Goal: Task Accomplishment & Management: Manage account settings

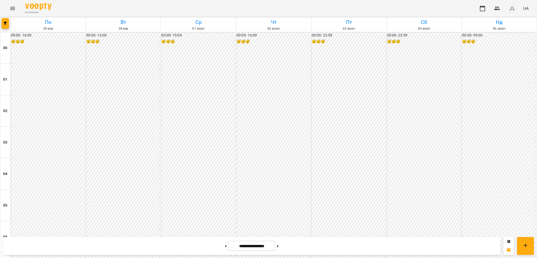
scroll to position [70, 0]
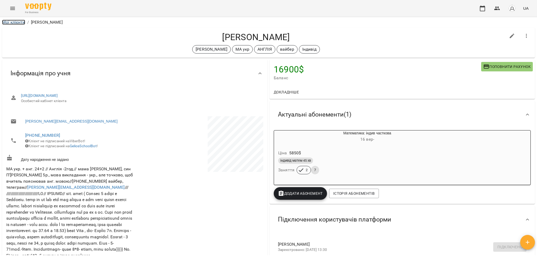
click at [24, 23] on link "Мої клієнти" at bounding box center [13, 22] width 23 height 5
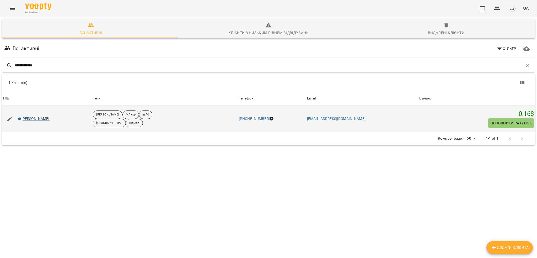
type input "**********"
click at [40, 118] on link "[PERSON_NAME]" at bounding box center [34, 118] width 32 height 5
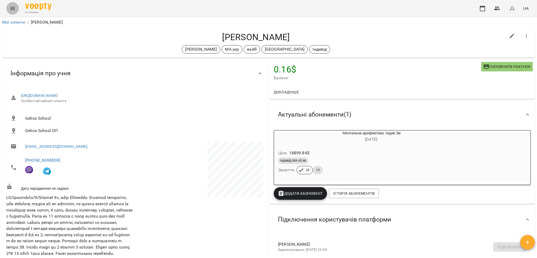
click at [14, 13] on button "Menu" at bounding box center [12, 8] width 13 height 13
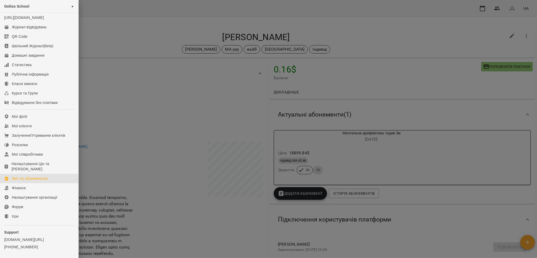
click at [26, 183] on link "Звіт по абонементах" at bounding box center [39, 177] width 78 height 9
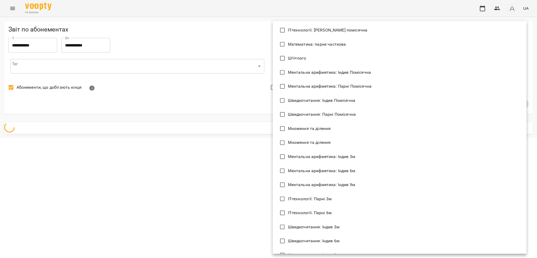
click at [297, 65] on body "**********" at bounding box center [268, 69] width 537 height 138
click at [208, 44] on div at bounding box center [268, 129] width 537 height 258
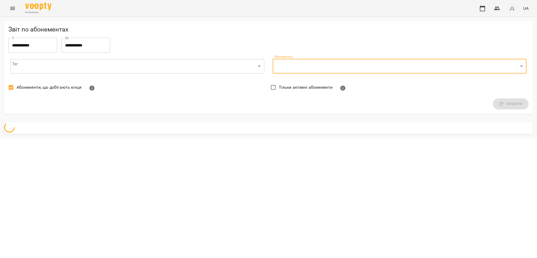
click at [161, 64] on body "**********" at bounding box center [268, 69] width 537 height 138
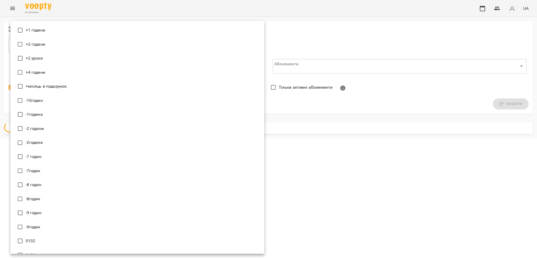
scroll to position [5675, 0]
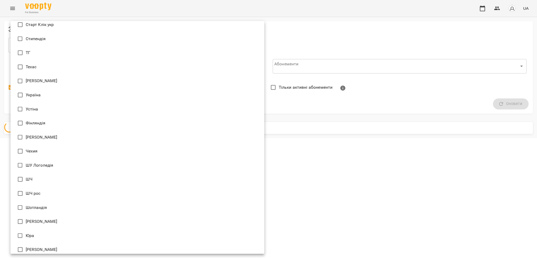
type input "**********"
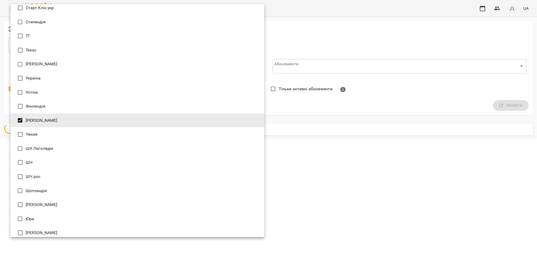
click at [342, 38] on div at bounding box center [268, 129] width 537 height 258
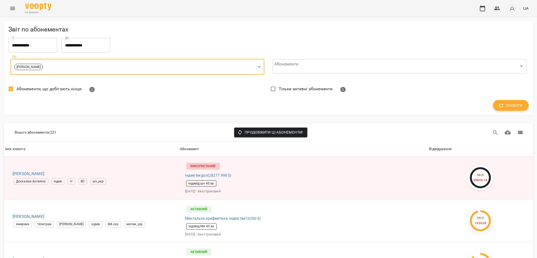
click at [513, 101] on button "Оновити" at bounding box center [511, 105] width 36 height 11
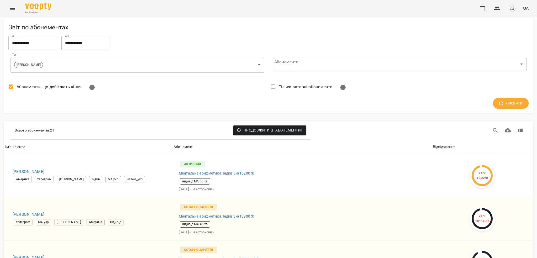
scroll to position [824, 0]
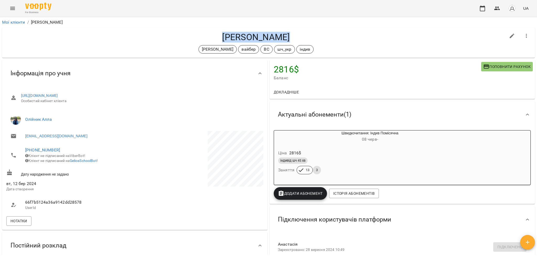
drag, startPoint x: 219, startPoint y: 37, endPoint x: 288, endPoint y: 36, distance: 69.7
click at [288, 36] on h4 "[PERSON_NAME]" at bounding box center [255, 37] width 499 height 11
copy h4 "Настя Жеребко"
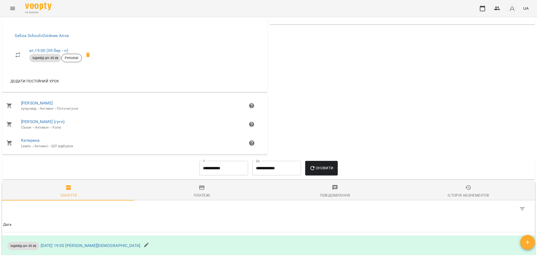
scroll to position [349, 0]
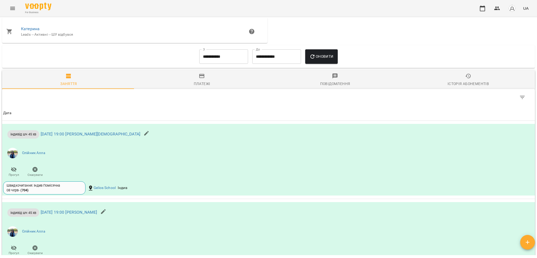
click at [465, 78] on icon "button" at bounding box center [468, 76] width 6 height 5
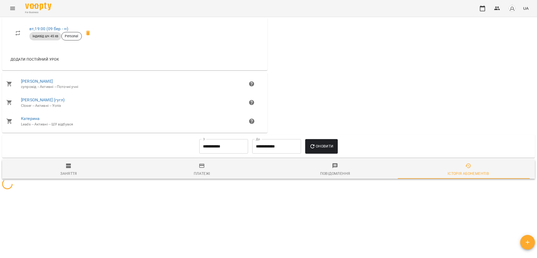
scroll to position [300, 0]
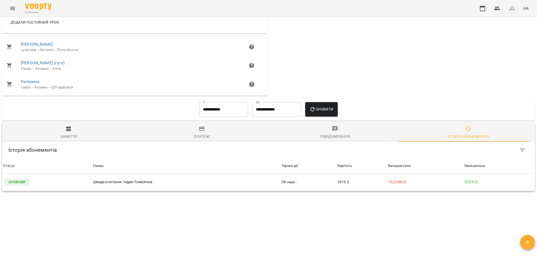
click at [225, 111] on input "**********" at bounding box center [223, 109] width 49 height 15
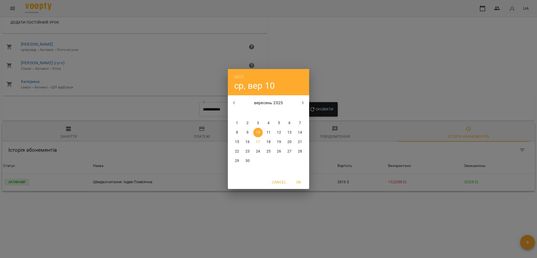
click at [237, 78] on h6 "2025" at bounding box center [239, 76] width 10 height 7
click at [265, 118] on div "2024" at bounding box center [268, 122] width 81 height 10
click at [372, 91] on div "2024 вт, вер 10 вересень 2024 пн вт ср чт пт сб нд 26 27 28 29 30 31 1 2 3 4 5 …" at bounding box center [268, 129] width 537 height 258
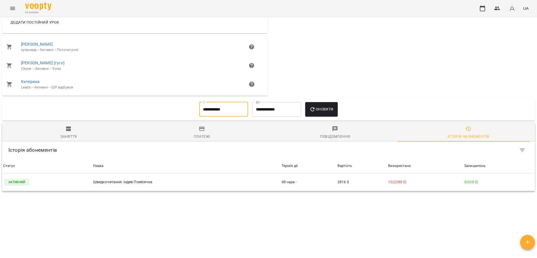
click at [330, 105] on button "Оновити" at bounding box center [321, 109] width 32 height 15
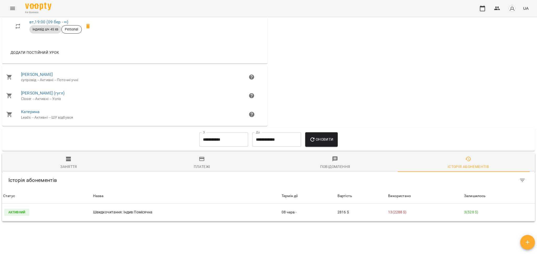
scroll to position [300, 0]
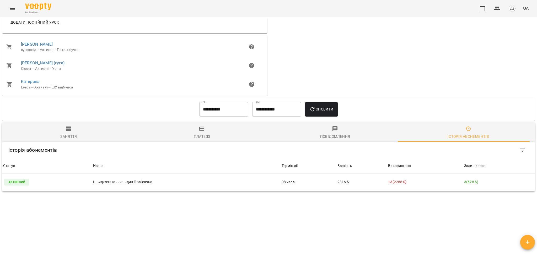
click at [214, 110] on input "**********" at bounding box center [223, 109] width 49 height 15
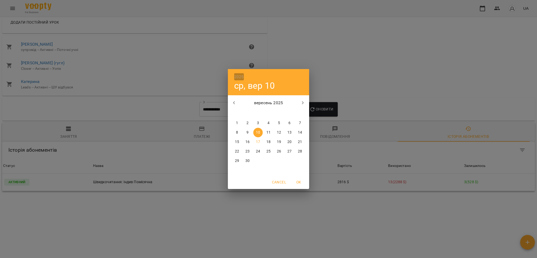
click at [239, 75] on h6 "2025" at bounding box center [239, 76] width 10 height 7
click at [263, 121] on div "2024" at bounding box center [268, 122] width 81 height 10
click at [382, 84] on div "2024 вт, вер 10 вересень 2024 пн вт ср чт пт сб нд 26 27 28 29 30 31 1 2 3 4 5 …" at bounding box center [268, 129] width 537 height 258
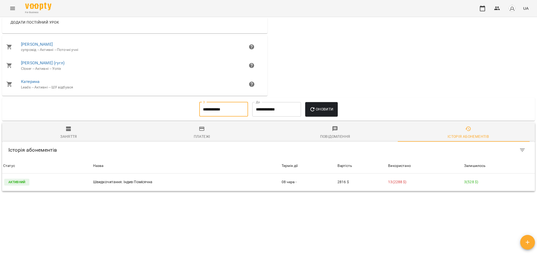
click at [327, 108] on span "Оновити" at bounding box center [321, 109] width 24 height 6
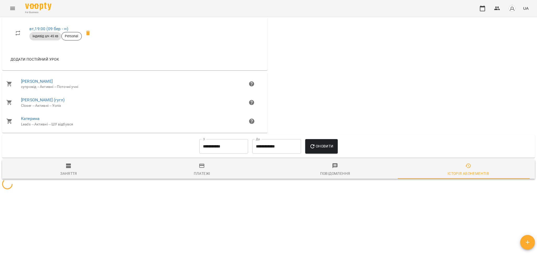
scroll to position [300, 0]
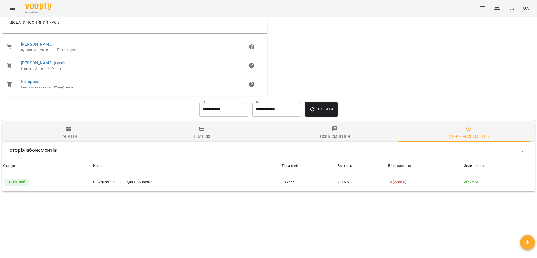
click at [219, 110] on input "**********" at bounding box center [223, 109] width 49 height 15
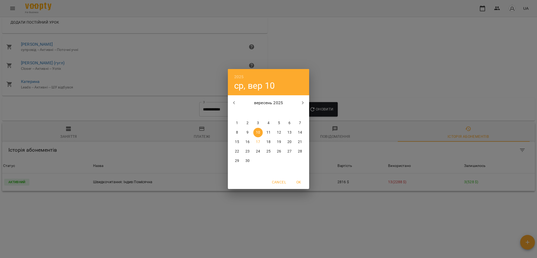
click at [240, 74] on h6 "2025" at bounding box center [239, 76] width 10 height 7
click at [266, 121] on div "2024" at bounding box center [268, 122] width 81 height 10
click at [297, 179] on span "OK" at bounding box center [298, 182] width 13 height 6
type input "**********"
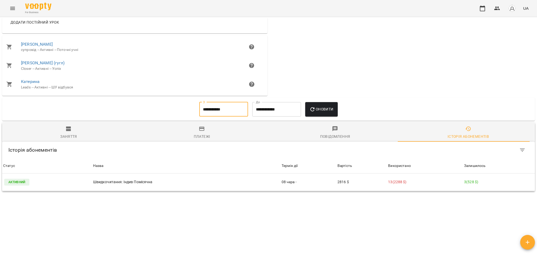
click at [321, 106] on span "Оновити" at bounding box center [321, 109] width 24 height 6
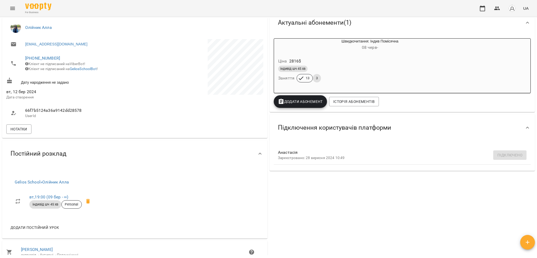
scroll to position [0, 0]
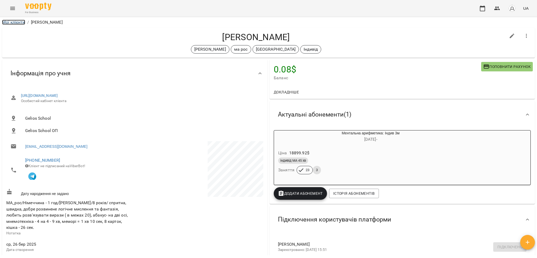
click at [16, 23] on link "Мої клієнти" at bounding box center [13, 22] width 23 height 5
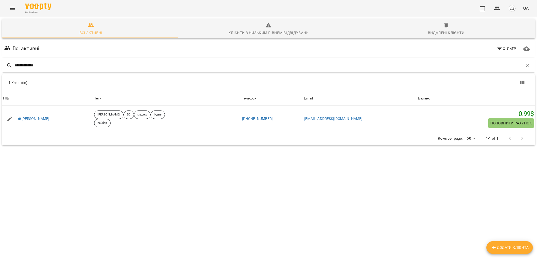
type input "**********"
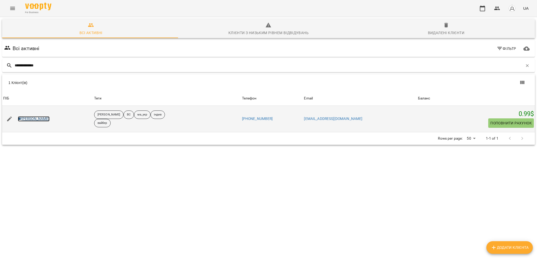
click at [34, 119] on link "Hladysh Daniel" at bounding box center [34, 118] width 32 height 5
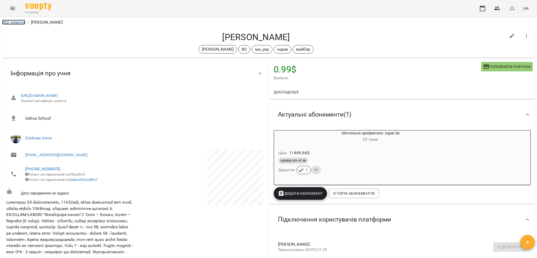
click at [20, 24] on link "Мої клієнти" at bounding box center [13, 22] width 23 height 5
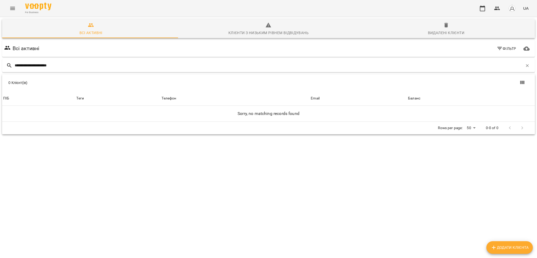
type input "**********"
click at [446, 25] on span "Видалені клієнти" at bounding box center [445, 29] width 171 height 14
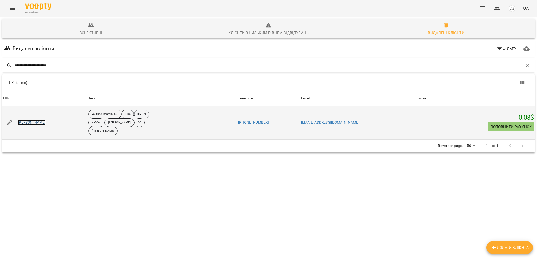
click at [40, 123] on link "Підгородецька Владислава" at bounding box center [32, 122] width 28 height 5
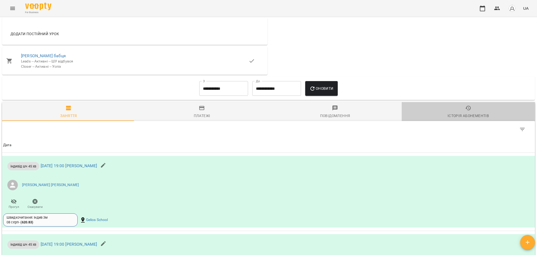
click at [480, 119] on div "Історія абонементів" at bounding box center [467, 115] width 41 height 6
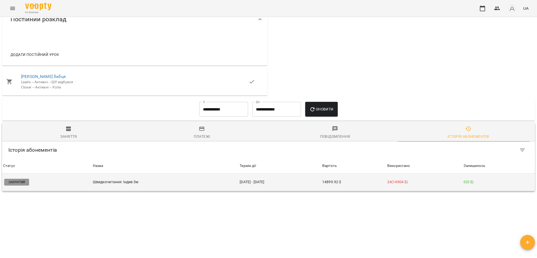
click at [272, 186] on td "08 серп - 15 вер" at bounding box center [279, 182] width 83 height 18
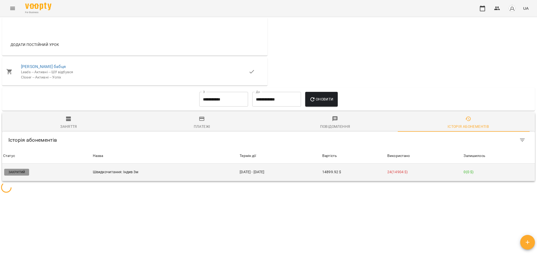
click at [272, 186] on body "For Business UA Мої клієнти / Підгородецька Владислава Підгородецька Владислава…" at bounding box center [268, 137] width 537 height 275
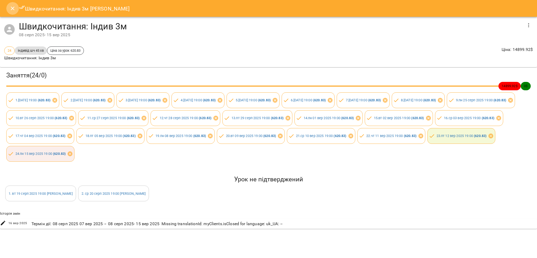
click at [13, 11] on icon "Close" at bounding box center [12, 8] width 6 height 6
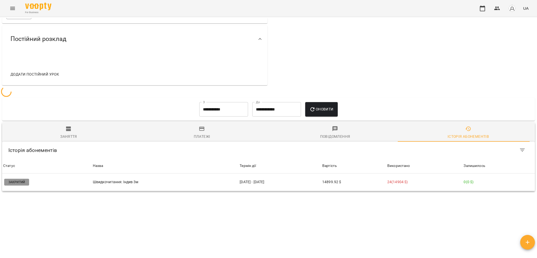
scroll to position [300, 0]
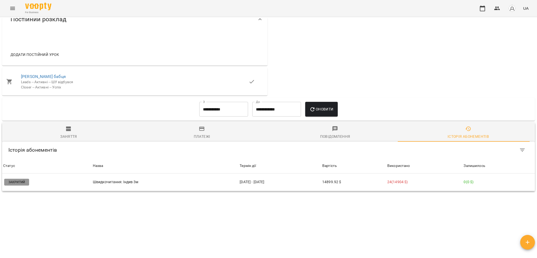
click at [8, 7] on button "Menu" at bounding box center [12, 8] width 13 height 13
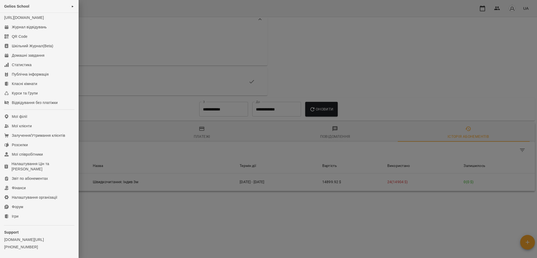
click at [311, 22] on div at bounding box center [268, 129] width 537 height 258
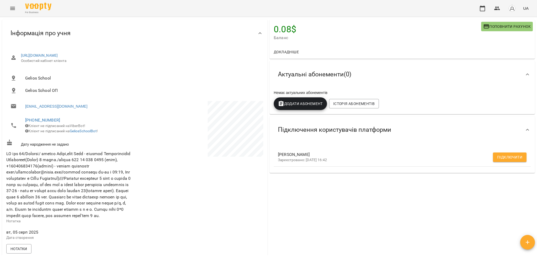
scroll to position [0, 0]
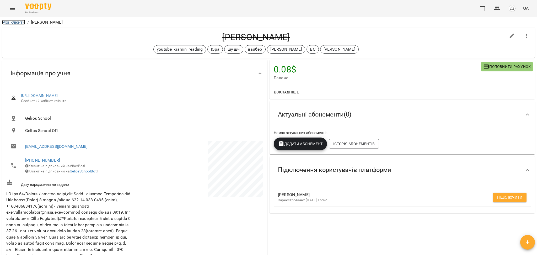
click at [15, 22] on link "Мої клієнти" at bounding box center [13, 22] width 23 height 5
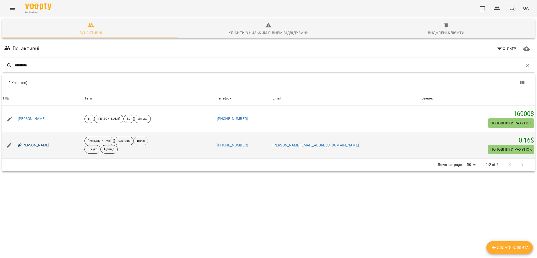
type input "*********"
click at [40, 145] on link "Бондарчук Ольга" at bounding box center [34, 145] width 32 height 5
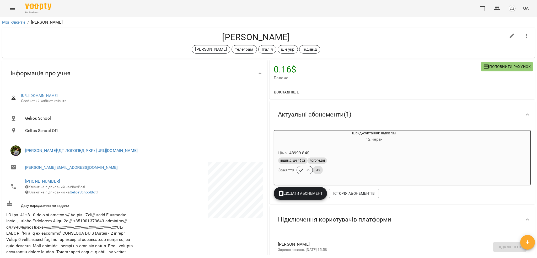
drag, startPoint x: 215, startPoint y: 34, endPoint x: 300, endPoint y: 34, distance: 85.2
click at [300, 34] on h4 "Бондарчук Ольга" at bounding box center [255, 37] width 499 height 11
copy h4 "Бондарчук Ольга"
click at [4, 23] on link "Мої клієнти" at bounding box center [13, 22] width 23 height 5
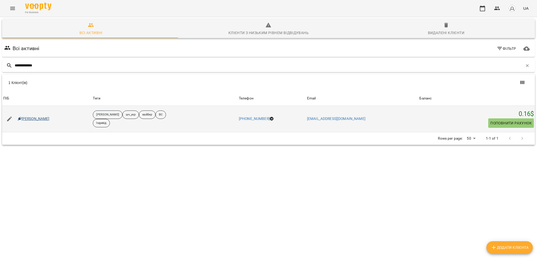
type input "**********"
click at [39, 117] on link "Дєніс Гепалов" at bounding box center [34, 118] width 32 height 5
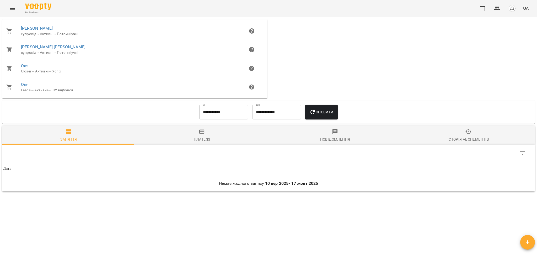
scroll to position [301, 0]
click at [196, 138] on div "Платежі" at bounding box center [202, 139] width 17 height 6
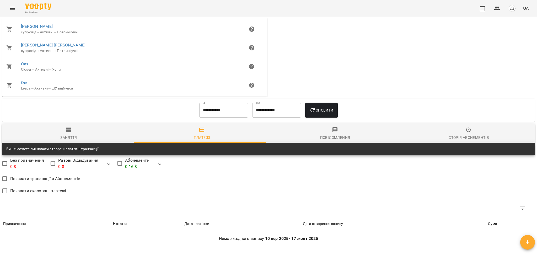
click at [75, 132] on span "Заняття" at bounding box center [68, 134] width 127 height 14
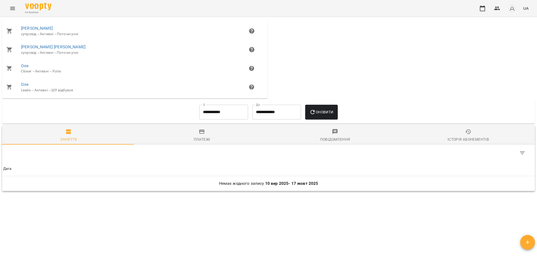
click at [342, 138] on div "Повідомлення" at bounding box center [335, 139] width 30 height 6
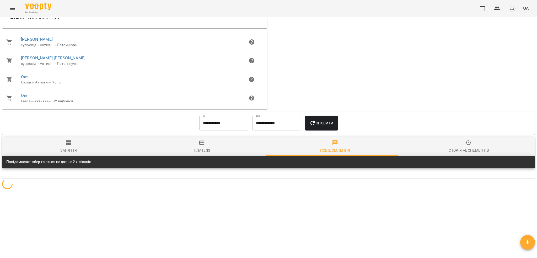
click at [459, 155] on div "Повідомлення зберігаються не довше 2 х місяців" at bounding box center [268, 161] width 532 height 13
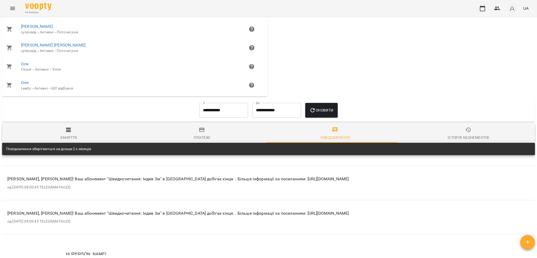
click at [68, 137] on div "Заняття" at bounding box center [68, 137] width 17 height 6
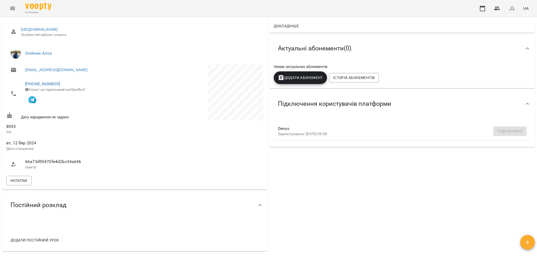
scroll to position [70, 0]
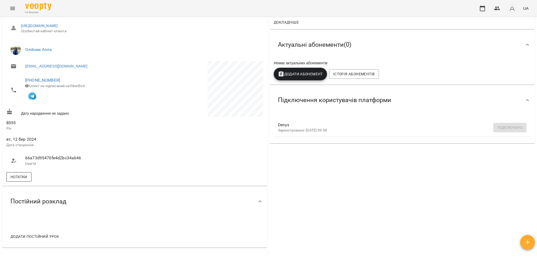
click at [15, 180] on span "Нотатки" at bounding box center [18, 176] width 17 height 6
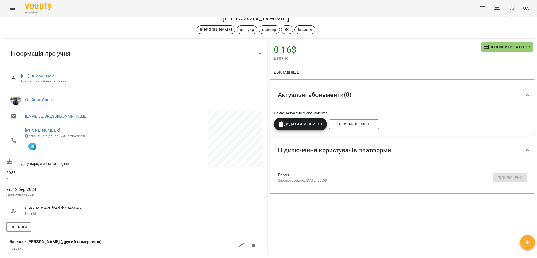
scroll to position [0, 0]
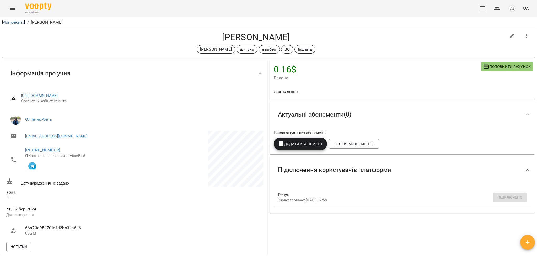
click at [9, 23] on link "Мої клієнти" at bounding box center [13, 22] width 23 height 5
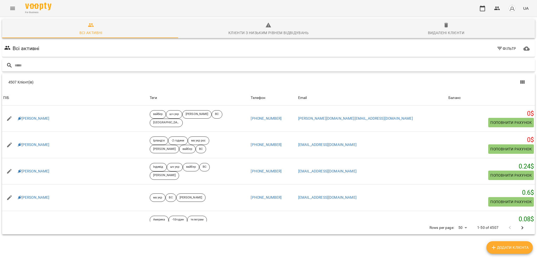
click at [172, 66] on input "text" at bounding box center [274, 65] width 518 height 9
type input "********"
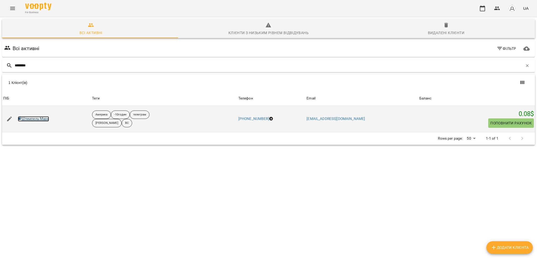
click at [46, 117] on link "Штемпель Марк" at bounding box center [33, 118] width 31 height 5
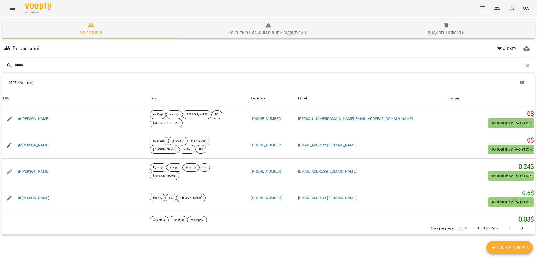
type input "******"
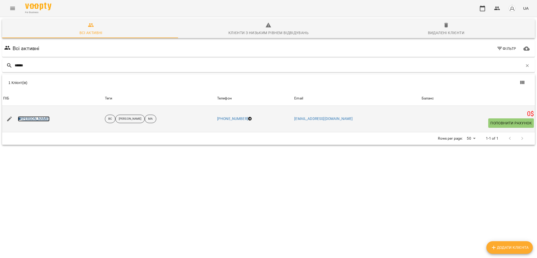
click at [25, 119] on link "Grube Амалія" at bounding box center [34, 118] width 32 height 5
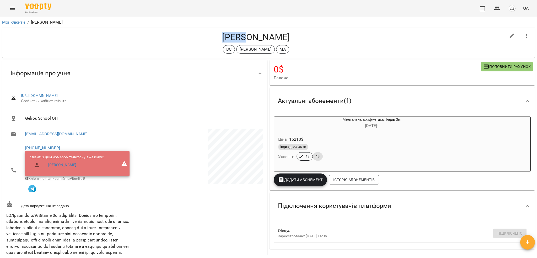
drag, startPoint x: 225, startPoint y: 36, endPoint x: 247, endPoint y: 39, distance: 22.5
click at [247, 39] on h4 "Grube Амалія" at bounding box center [255, 37] width 499 height 11
copy h4 "Grube"
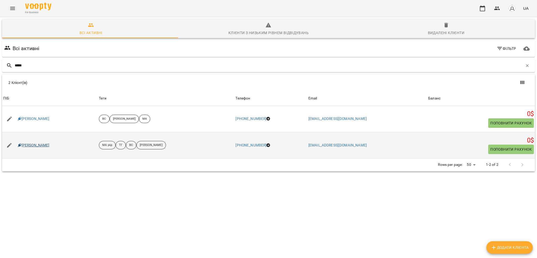
type input "*****"
click at [35, 143] on link "Grube Вікторія" at bounding box center [34, 145] width 32 height 5
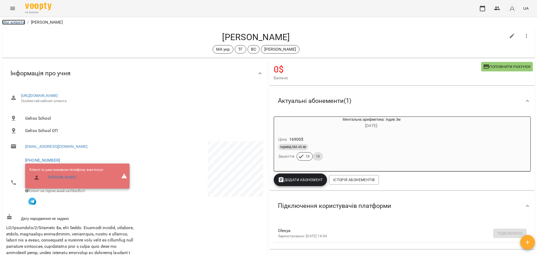
click at [9, 21] on link "Мої клієнти" at bounding box center [13, 22] width 23 height 5
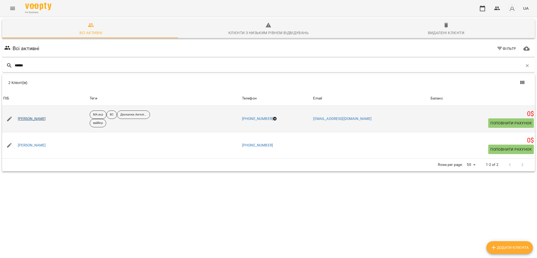
type input "******"
click at [20, 119] on link "Іванюк Даніель" at bounding box center [32, 118] width 28 height 5
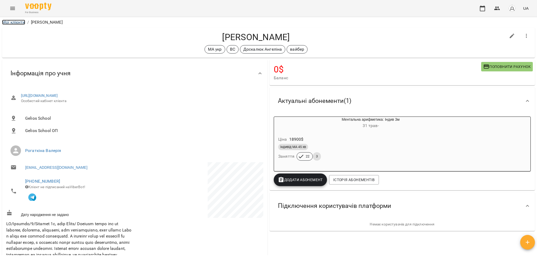
click at [7, 21] on link "Мої клієнти" at bounding box center [13, 22] width 23 height 5
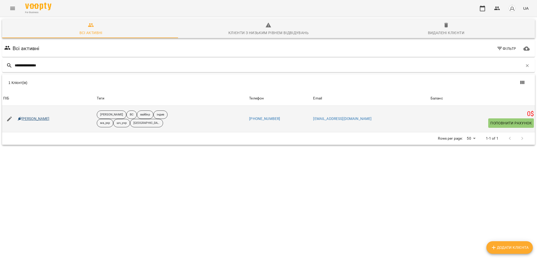
type input "**********"
click at [46, 120] on link "Катерина Віхаста" at bounding box center [34, 118] width 32 height 5
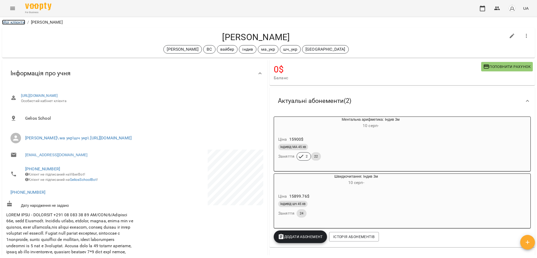
click at [9, 21] on link "Мої клієнти" at bounding box center [13, 22] width 23 height 5
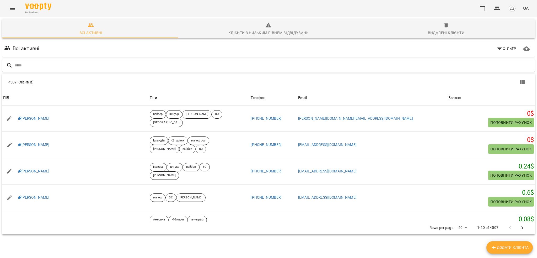
click at [144, 64] on input "text" at bounding box center [274, 65] width 518 height 9
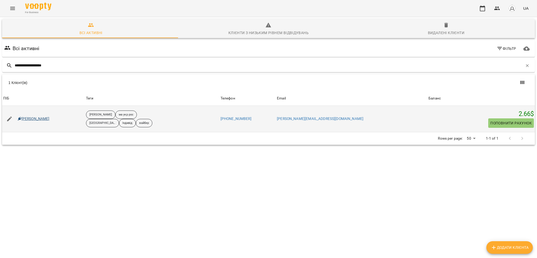
type input "**********"
click at [50, 118] on link "Михайло Мірошниченко" at bounding box center [34, 118] width 32 height 5
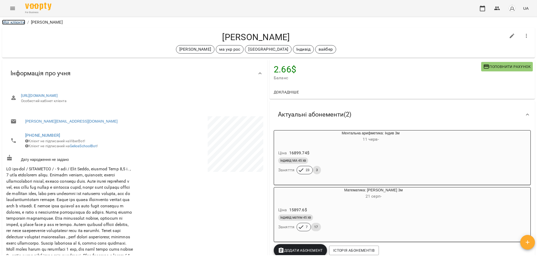
click at [18, 21] on link "Мої клієнти" at bounding box center [13, 22] width 23 height 5
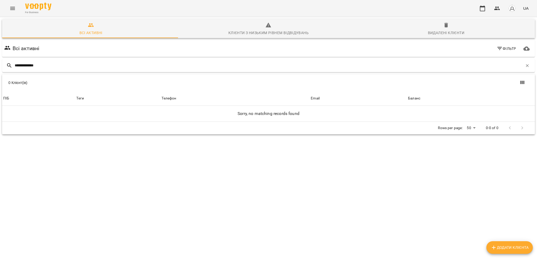
type input "**********"
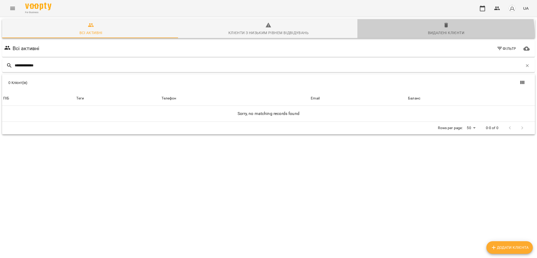
click at [434, 36] on div "Видалені клієнти" at bounding box center [446, 33] width 36 height 6
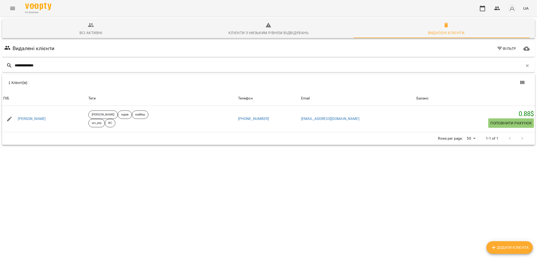
click at [437, 30] on div "Видалені клієнти" at bounding box center [446, 33] width 36 height 6
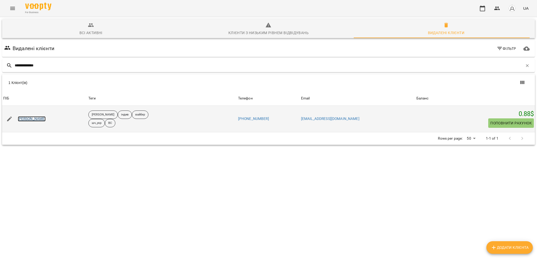
click at [26, 117] on link "Вероніка Скиба" at bounding box center [32, 118] width 28 height 5
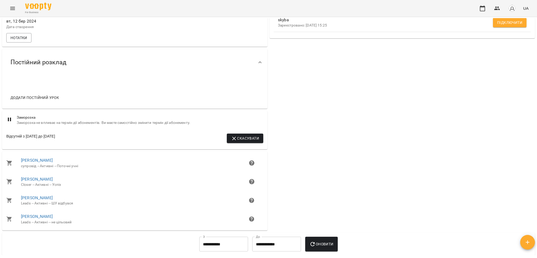
scroll to position [419, 0]
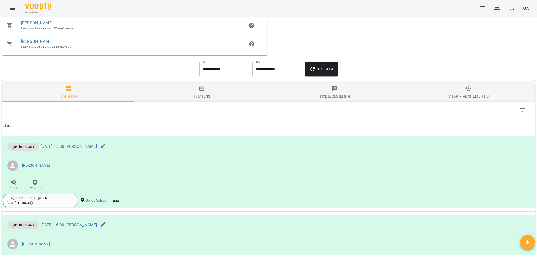
click at [456, 99] on div "Історія абонементів" at bounding box center [467, 96] width 41 height 6
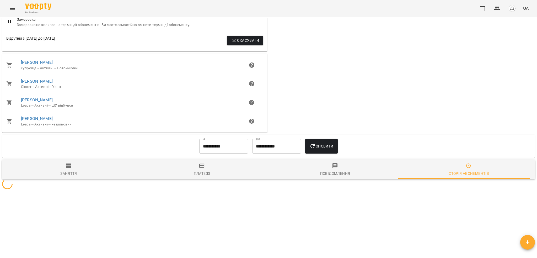
scroll to position [313, 0]
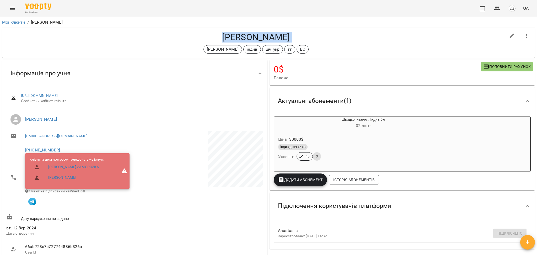
drag, startPoint x: 215, startPoint y: 38, endPoint x: 324, endPoint y: 42, distance: 109.6
click at [324, 42] on div "[PERSON_NAME] [PERSON_NAME] індив шч_укр тг ВС" at bounding box center [255, 43] width 499 height 22
copy div "[PERSON_NAME] [PERSON_NAME] індив шч_укр тг ВС"
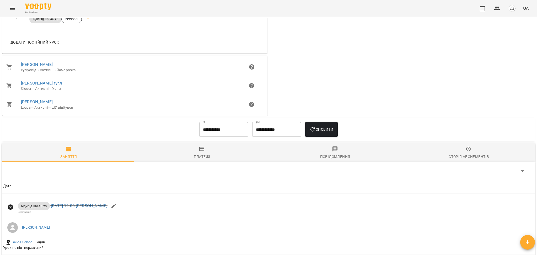
scroll to position [279, 0]
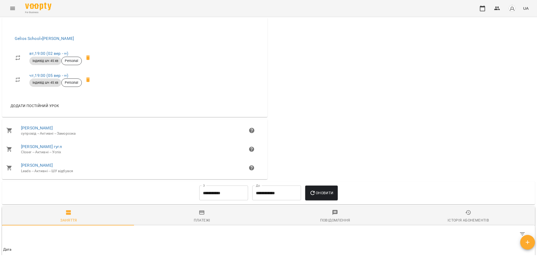
click at [475, 215] on span "Історія абонементів" at bounding box center [468, 216] width 127 height 14
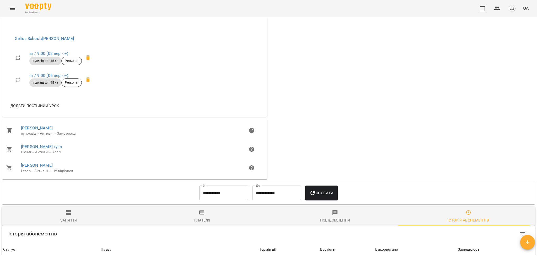
scroll to position [365, 0]
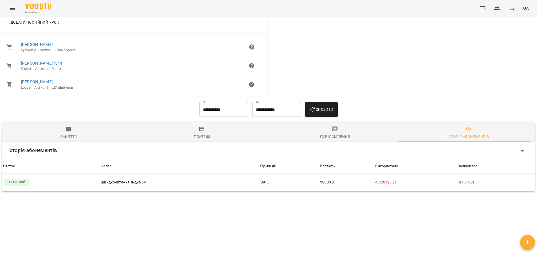
click at [229, 111] on input "**********" at bounding box center [223, 109] width 49 height 15
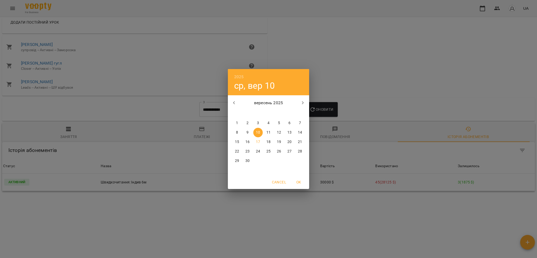
click at [240, 75] on h6 "2025" at bounding box center [239, 76] width 10 height 7
click at [267, 119] on div "2024" at bounding box center [268, 122] width 81 height 10
click at [335, 86] on div "2024 вт, вер 10 вересень 2024 пн вт ср чт пт сб нд 26 27 28 29 30 31 1 2 3 4 5 …" at bounding box center [268, 129] width 537 height 258
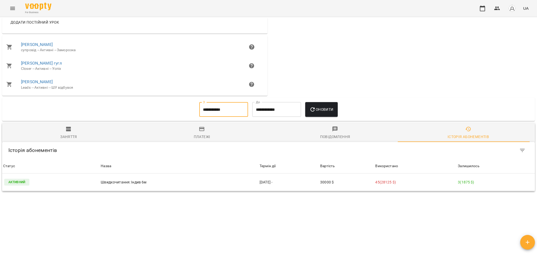
click at [324, 107] on span "Оновити" at bounding box center [321, 109] width 24 height 6
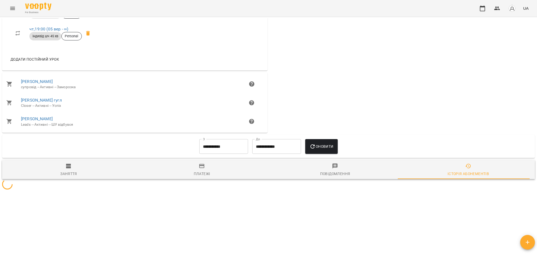
scroll to position [365, 0]
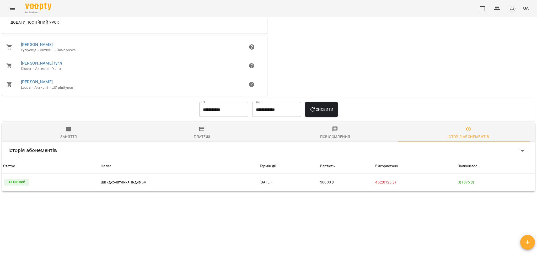
click at [218, 111] on input "**********" at bounding box center [223, 109] width 49 height 15
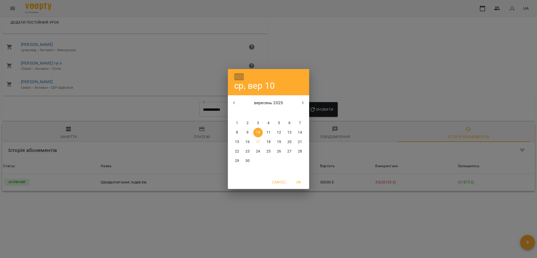
click at [241, 76] on h6 "2025" at bounding box center [239, 76] width 10 height 7
click at [259, 119] on div "2024" at bounding box center [268, 122] width 81 height 10
click at [298, 178] on button "OK" at bounding box center [298, 181] width 17 height 9
type input "**********"
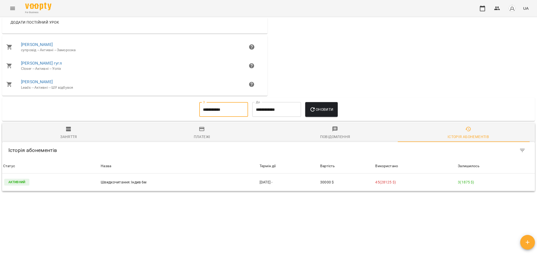
click at [317, 110] on span "Оновити" at bounding box center [321, 109] width 24 height 6
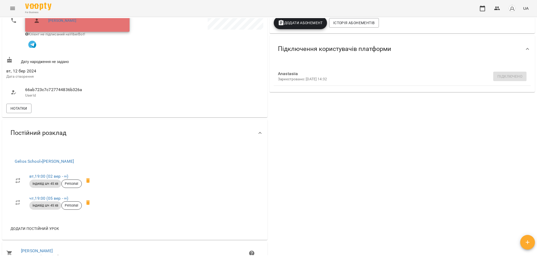
scroll to position [155, 0]
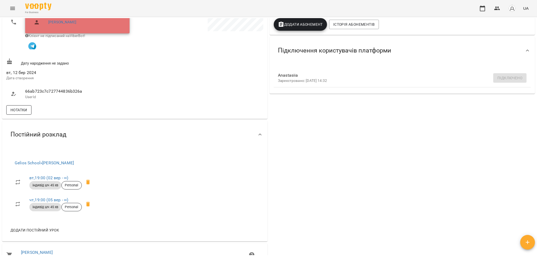
click at [21, 113] on span "Нотатки" at bounding box center [18, 110] width 17 height 6
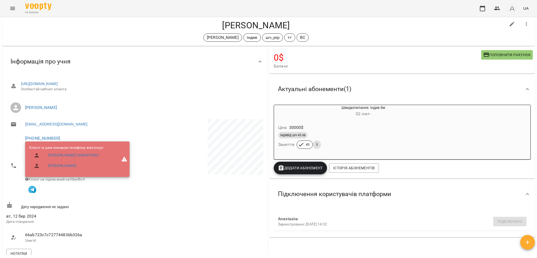
scroll to position [0, 0]
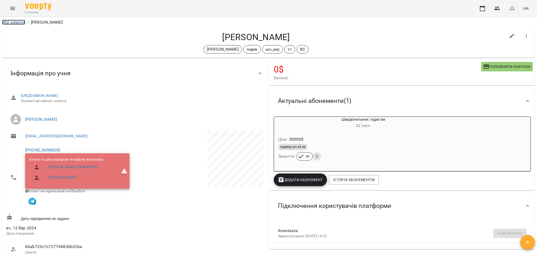
click at [19, 24] on link "Мої клієнти" at bounding box center [13, 22] width 23 height 5
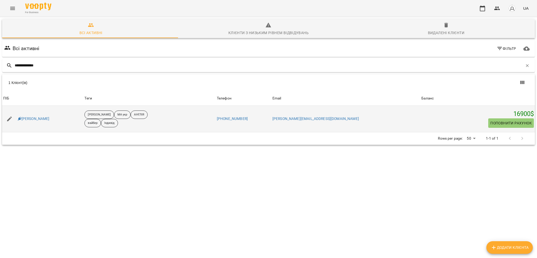
type input "**********"
click at [36, 121] on div "П’янков Максим" at bounding box center [34, 118] width 34 height 7
click at [36, 119] on link "П’янков Максим" at bounding box center [34, 118] width 32 height 5
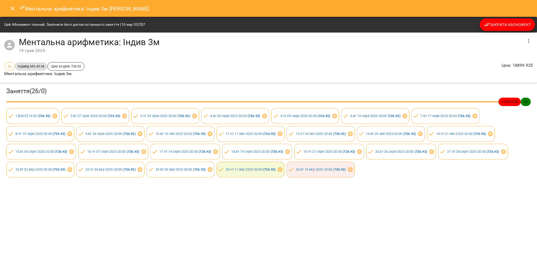
click at [14, 11] on icon "Close" at bounding box center [12, 8] width 6 height 6
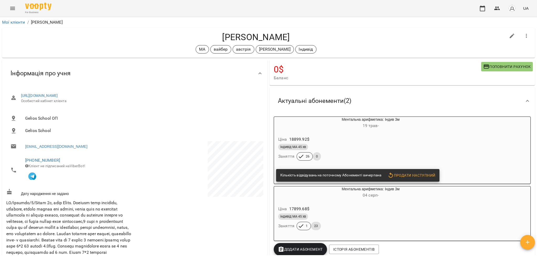
click at [363, 142] on div "Ціна 18899.92 $" at bounding box center [358, 138] width 162 height 9
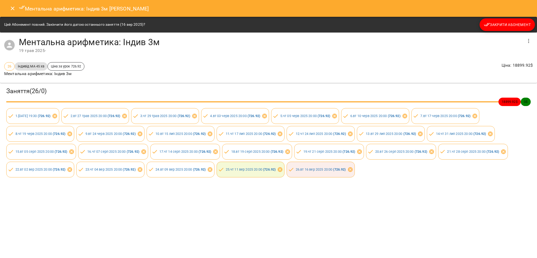
click at [494, 29] on button "Закрити Абонемент" at bounding box center [506, 24] width 55 height 13
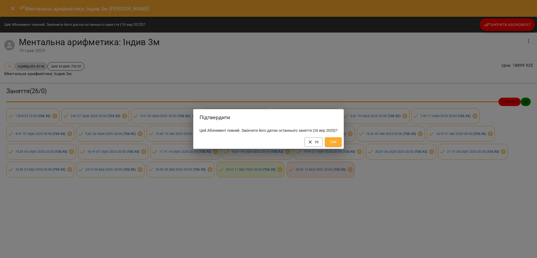
click at [333, 146] on button "Так" at bounding box center [333, 141] width 17 height 9
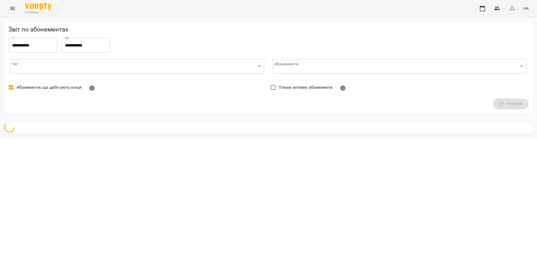
click at [59, 63] on body "**********" at bounding box center [268, 69] width 537 height 138
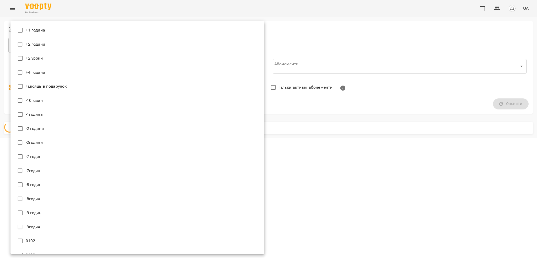
scroll to position [5675, 0]
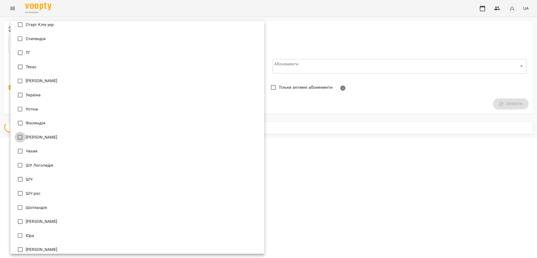
type input "**********"
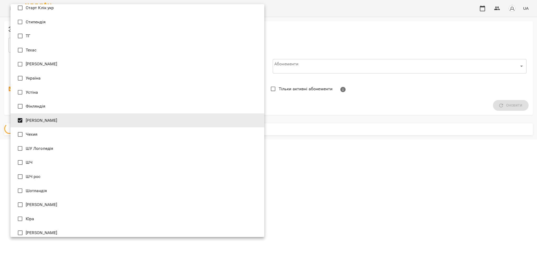
click at [391, 40] on div at bounding box center [268, 129] width 537 height 258
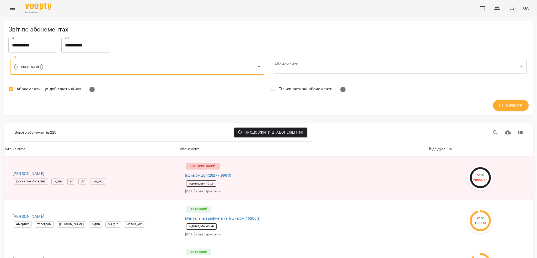
click at [294, 91] on span "Тільки активні абонементи" at bounding box center [306, 89] width 54 height 6
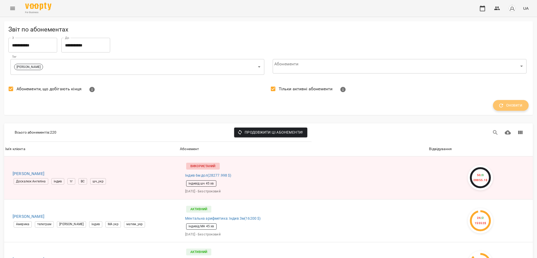
click at [515, 104] on span "Оновити" at bounding box center [510, 105] width 23 height 7
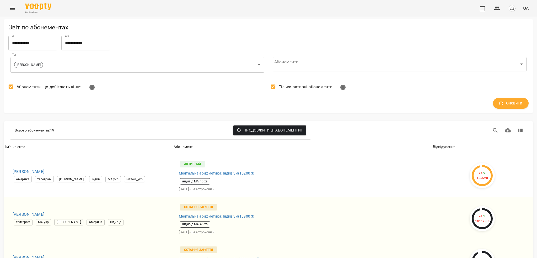
scroll to position [489, 0]
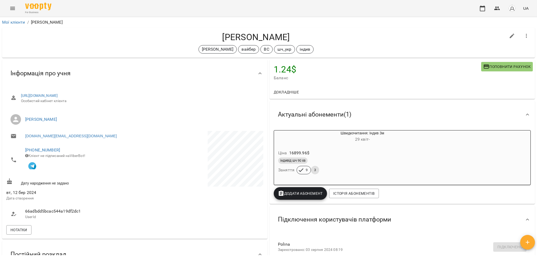
drag, startPoint x: 245, startPoint y: 34, endPoint x: 314, endPoint y: 34, distance: 69.4
click at [314, 34] on h4 "[PERSON_NAME]" at bounding box center [255, 37] width 499 height 11
copy h4 "[PERSON_NAME]"
click at [374, 39] on h4 "[PERSON_NAME]" at bounding box center [255, 37] width 499 height 11
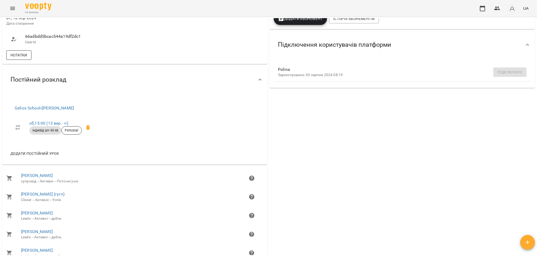
click at [19, 58] on span "Нотатки" at bounding box center [18, 55] width 17 height 6
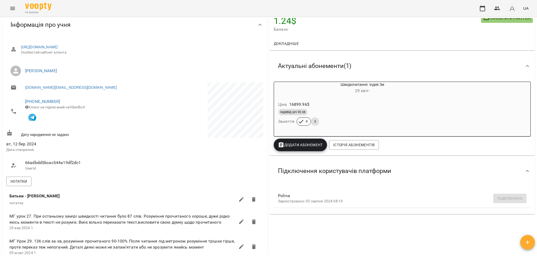
scroll to position [0, 0]
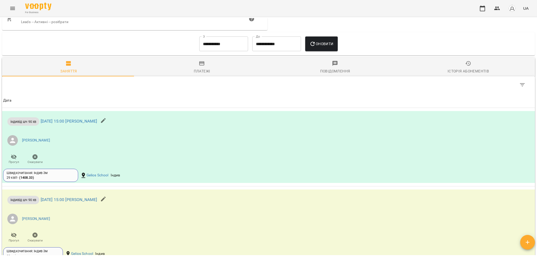
click at [457, 74] on div "Історія абонементів" at bounding box center [467, 71] width 41 height 6
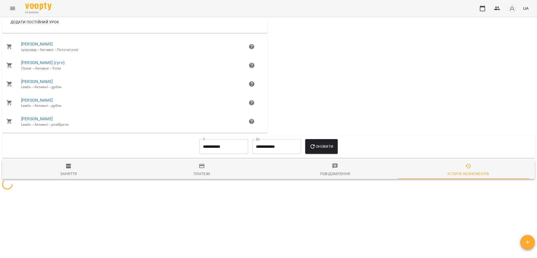
scroll to position [974, 0]
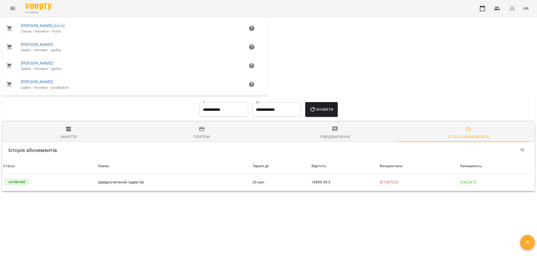
click at [222, 111] on input "**********" at bounding box center [223, 109] width 49 height 15
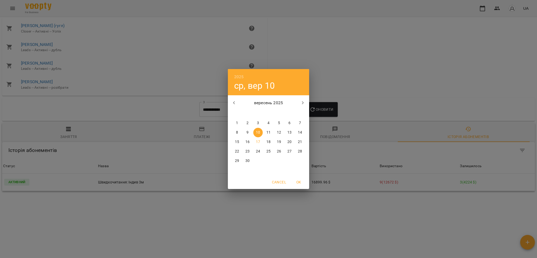
click at [237, 74] on h6 "2025" at bounding box center [239, 76] width 10 height 7
click at [264, 123] on div "2024" at bounding box center [268, 122] width 81 height 10
click at [378, 75] on div "2024 вт, вер 10 вересень 2024 пн вт ср чт пт сб нд 26 27 28 29 30 31 1 2 3 4 5 …" at bounding box center [268, 129] width 537 height 258
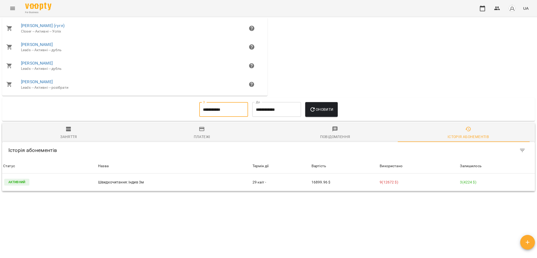
click at [331, 108] on span "Оновити" at bounding box center [321, 109] width 24 height 6
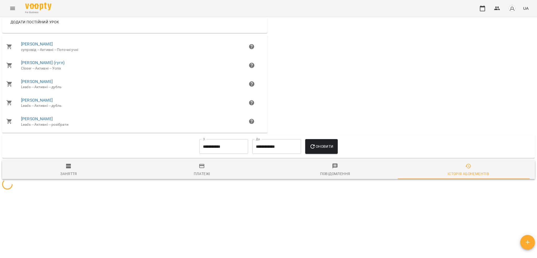
scroll to position [974, 0]
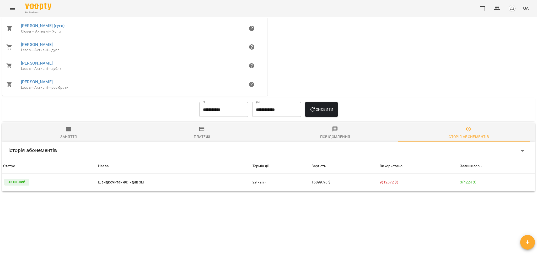
click at [226, 106] on input "**********" at bounding box center [223, 109] width 49 height 15
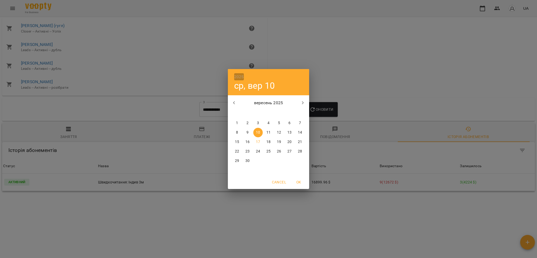
click at [237, 75] on h6 "2025" at bounding box center [239, 76] width 10 height 7
click at [263, 122] on div "2024" at bounding box center [268, 122] width 81 height 10
click at [296, 183] on span "OK" at bounding box center [298, 182] width 13 height 6
type input "**********"
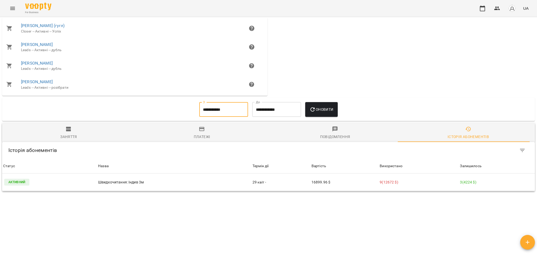
click at [323, 114] on button "Оновити" at bounding box center [321, 109] width 32 height 15
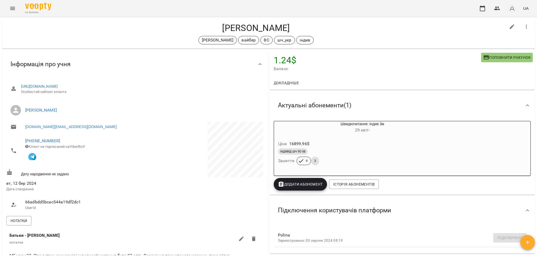
scroll to position [0, 0]
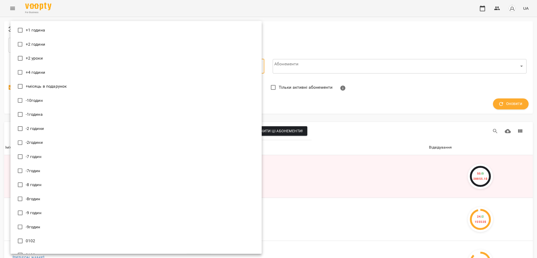
scroll to position [5675, 0]
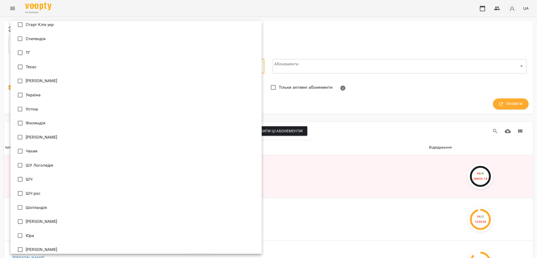
type input "**********"
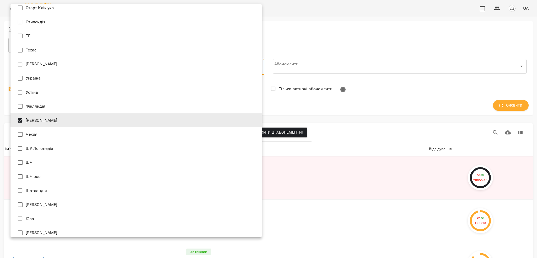
click at [351, 33] on div at bounding box center [268, 129] width 537 height 258
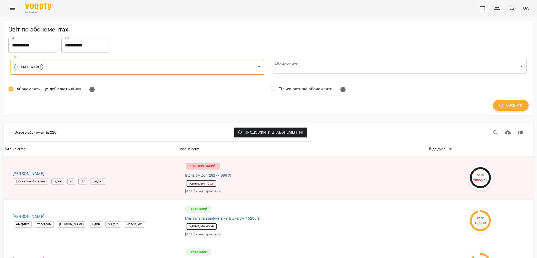
click at [499, 102] on span "Оновити" at bounding box center [510, 105] width 23 height 7
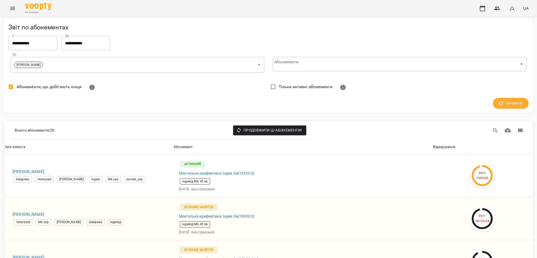
scroll to position [781, 0]
drag, startPoint x: 62, startPoint y: 124, endPoint x: 10, endPoint y: 126, distance: 51.9
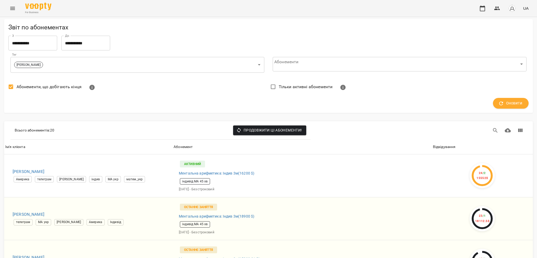
copy h6 "Єременко Соломія"
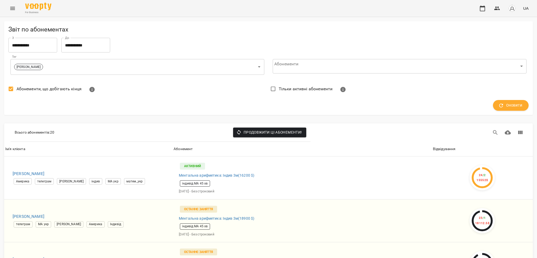
click at [62, 90] on span "Абонементи, що добігають кінця" at bounding box center [49, 89] width 65 height 6
click at [499, 106] on icon "button" at bounding box center [501, 105] width 4 height 4
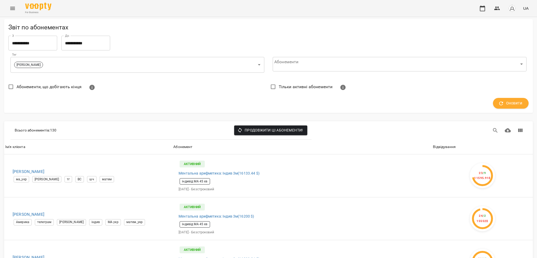
scroll to position [768, 0]
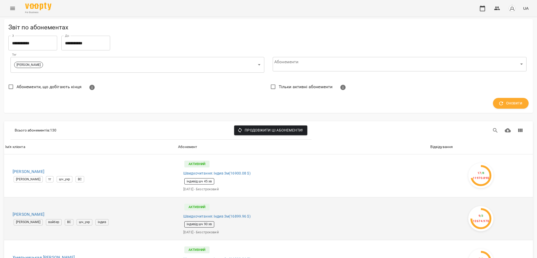
scroll to position [175, 0]
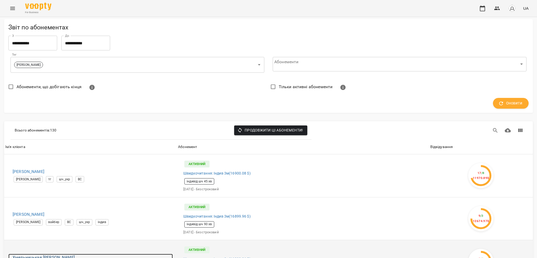
click at [56, 253] on h6 "Хмельницькая Євгенія" at bounding box center [93, 256] width 160 height 7
click at [38, 253] on h6 "Хмельницькая Євгенія" at bounding box center [93, 256] width 160 height 7
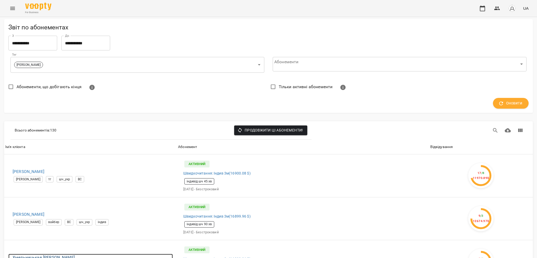
scroll to position [1712, 0]
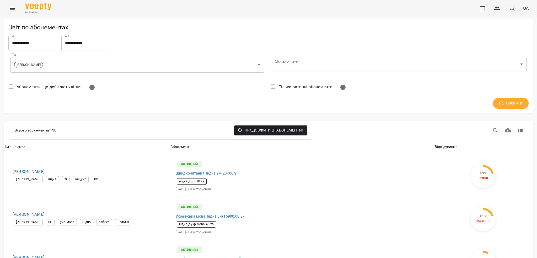
scroll to position [371, 0]
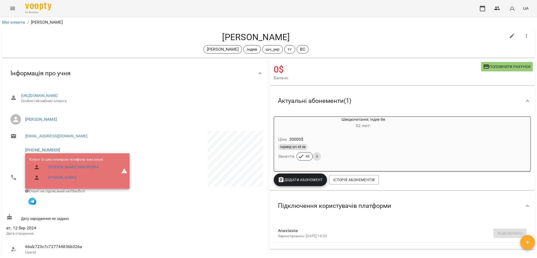
drag, startPoint x: 278, startPoint y: 35, endPoint x: 307, endPoint y: 38, distance: 29.5
click at [307, 38] on h4 "[PERSON_NAME]" at bounding box center [255, 37] width 499 height 11
copy h4 "[PERSON_NAME]"
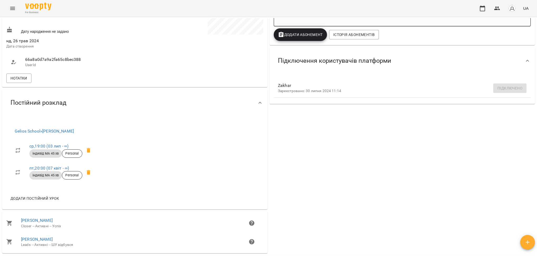
scroll to position [158, 0]
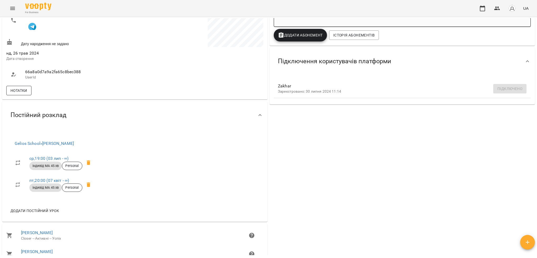
click at [21, 92] on span "Нотатки" at bounding box center [18, 90] width 17 height 6
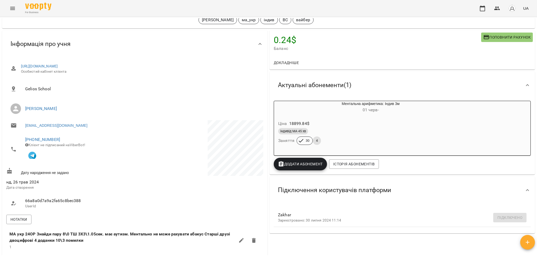
scroll to position [0, 0]
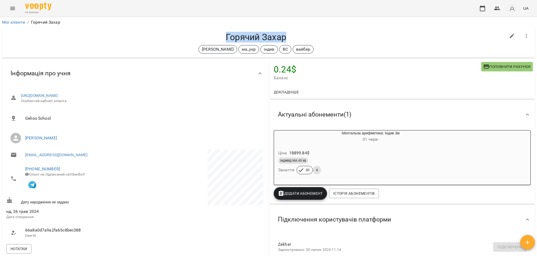
drag, startPoint x: 222, startPoint y: 35, endPoint x: 295, endPoint y: 40, distance: 73.3
click at [295, 40] on h4 "Горячий Захар" at bounding box center [255, 37] width 499 height 11
copy h4 "Горячий Захар"
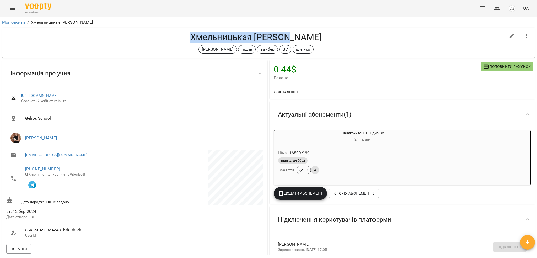
drag, startPoint x: 205, startPoint y: 36, endPoint x: 307, endPoint y: 37, distance: 102.5
click at [307, 37] on h4 "Хмельницькая [PERSON_NAME]" at bounding box center [255, 37] width 499 height 11
copy h4 "Хмельницькая [PERSON_NAME]"
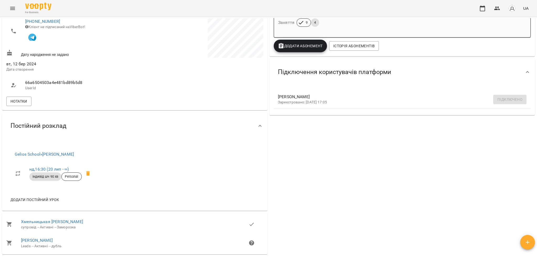
scroll to position [105, 0]
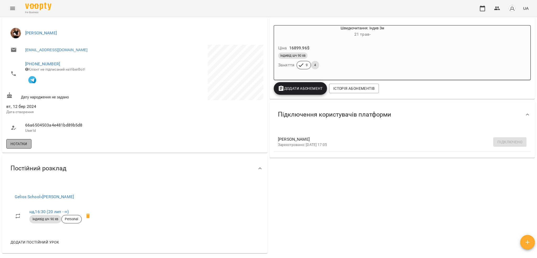
click at [17, 144] on span "Нотатки" at bounding box center [18, 143] width 17 height 6
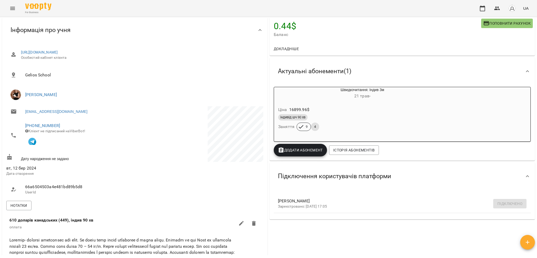
scroll to position [0, 0]
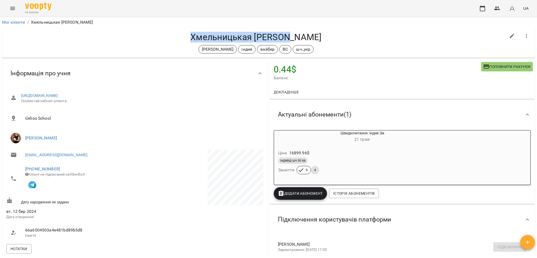
drag, startPoint x: 207, startPoint y: 34, endPoint x: 304, endPoint y: 36, distance: 97.2
click at [304, 36] on h4 "Хмельницькая Євгенія" at bounding box center [255, 37] width 499 height 11
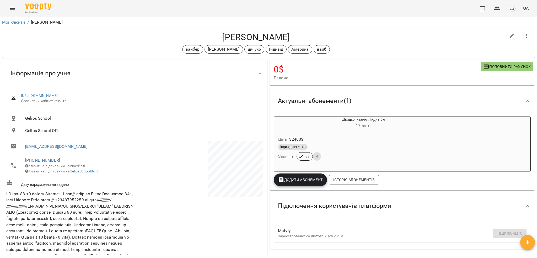
drag, startPoint x: 215, startPoint y: 34, endPoint x: 315, endPoint y: 34, distance: 100.4
click at [315, 34] on h4 "[PERSON_NAME]" at bounding box center [255, 37] width 499 height 11
copy h4 "[PERSON_NAME]"
click at [280, 34] on h4 "[PERSON_NAME]" at bounding box center [255, 37] width 499 height 11
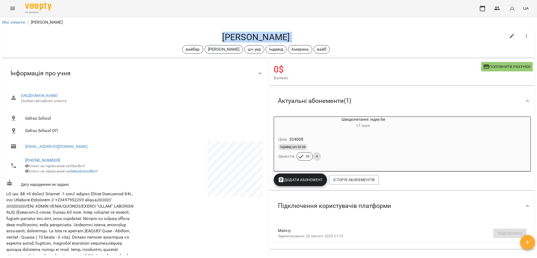
click at [280, 34] on h4 "[PERSON_NAME]" at bounding box center [255, 37] width 499 height 11
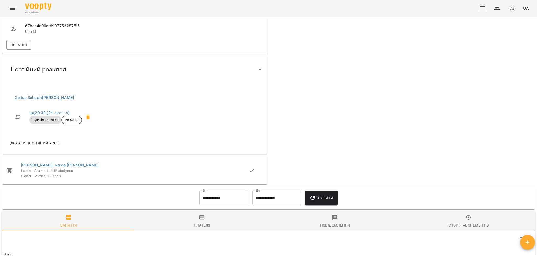
scroll to position [210, 0]
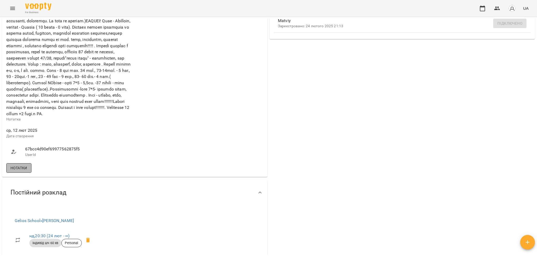
click at [18, 172] on button "Нотатки" at bounding box center [18, 167] width 25 height 9
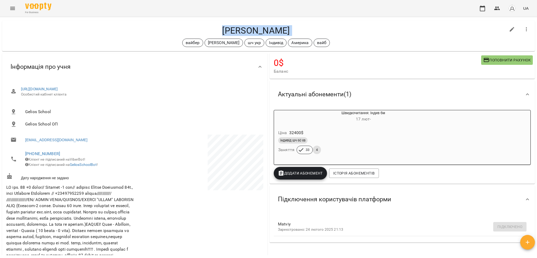
scroll to position [0, 0]
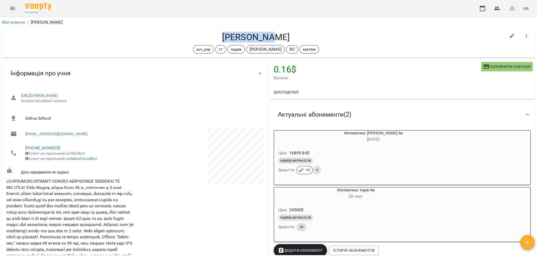
drag, startPoint x: 224, startPoint y: 32, endPoint x: 287, endPoint y: 32, distance: 62.6
click at [287, 32] on h4 "Маша Котуш" at bounding box center [255, 37] width 499 height 11
copy h4 "Маша Котуш"
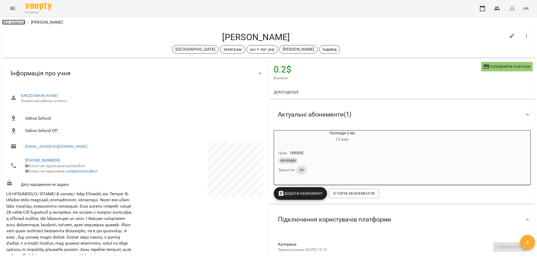
click at [18, 24] on link "Мої клієнти" at bounding box center [13, 22] width 23 height 5
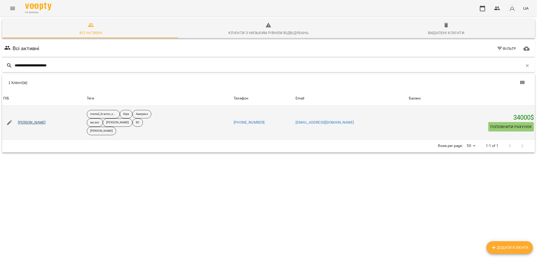
type input "**********"
click at [46, 122] on link "[PERSON_NAME]" at bounding box center [32, 122] width 28 height 5
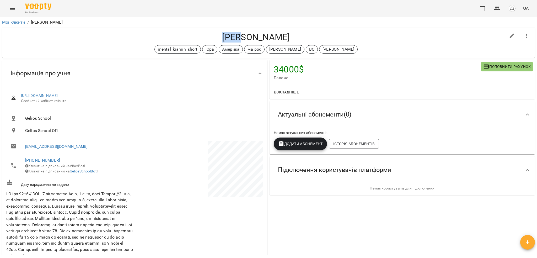
drag, startPoint x: 204, startPoint y: 35, endPoint x: 219, endPoint y: 37, distance: 15.1
click at [219, 37] on h4 "[PERSON_NAME]" at bounding box center [255, 37] width 499 height 11
copy h4 "[PERSON_NAME]"
click at [362, 36] on h4 "[PERSON_NAME]" at bounding box center [255, 37] width 499 height 11
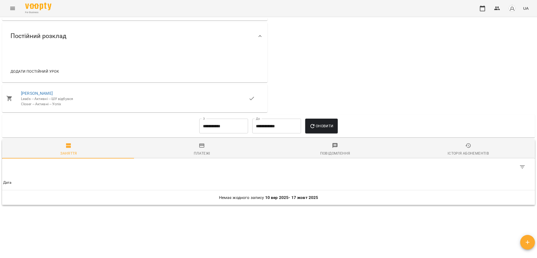
scroll to position [301, 0]
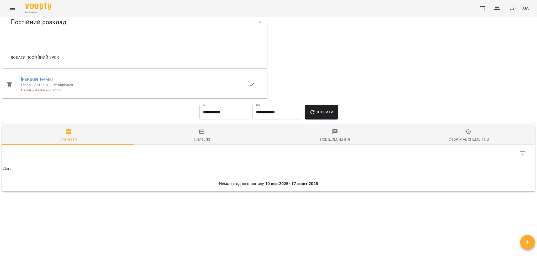
click at [447, 137] on div "Історія абонементів" at bounding box center [467, 139] width 41 height 6
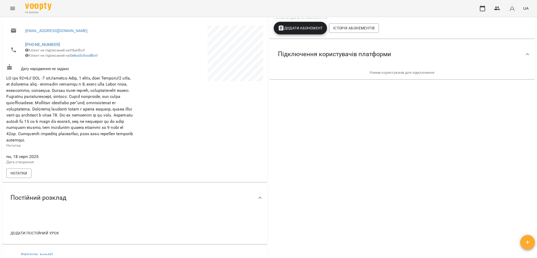
scroll to position [126, 0]
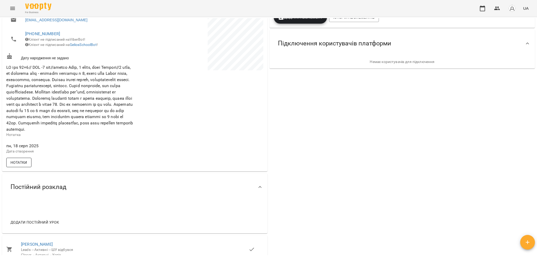
click at [21, 165] on span "Нотатки" at bounding box center [18, 162] width 17 height 6
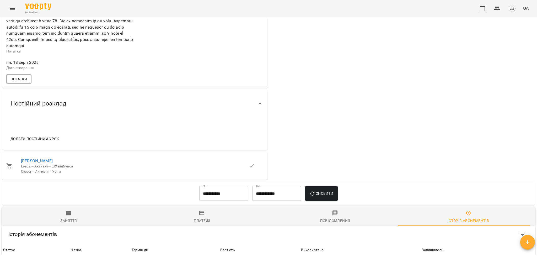
scroll to position [302, 0]
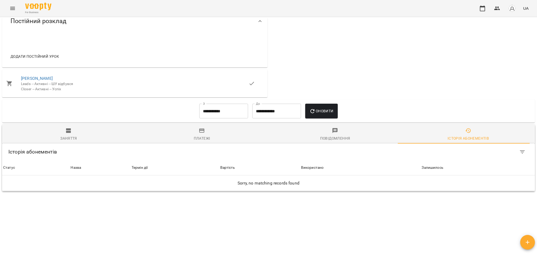
click at [10, 83] on icon at bounding box center [9, 83] width 5 height 5
click at [35, 77] on link "[PERSON_NAME]" at bounding box center [37, 78] width 32 height 5
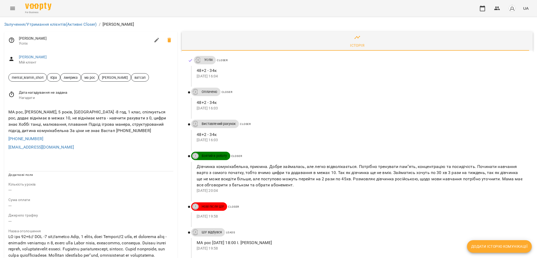
click at [18, 12] on div "For Business UA" at bounding box center [268, 8] width 537 height 17
click at [12, 11] on icon "Menu" at bounding box center [12, 8] width 6 height 6
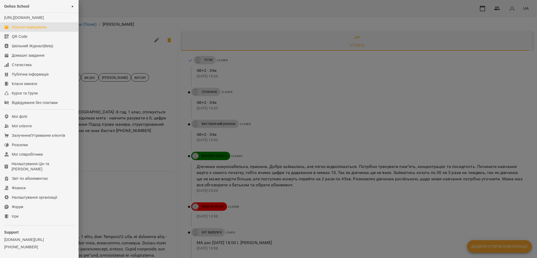
click at [30, 30] on div "Журнал відвідувань" at bounding box center [29, 26] width 35 height 5
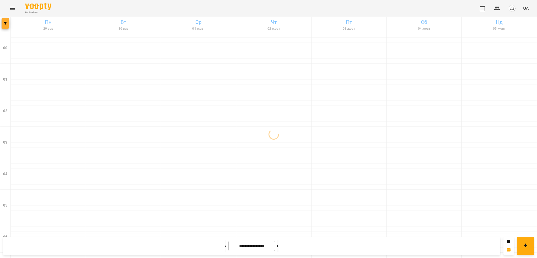
click at [5, 25] on button "button" at bounding box center [5, 23] width 7 height 10
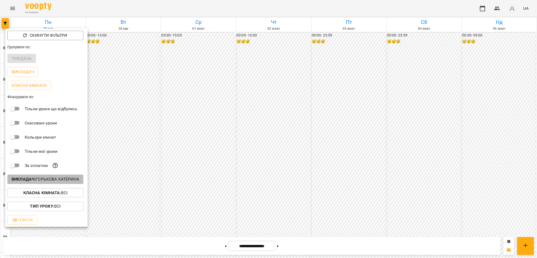
click at [53, 181] on p "Викладач : [PERSON_NAME]" at bounding box center [46, 179] width 68 height 6
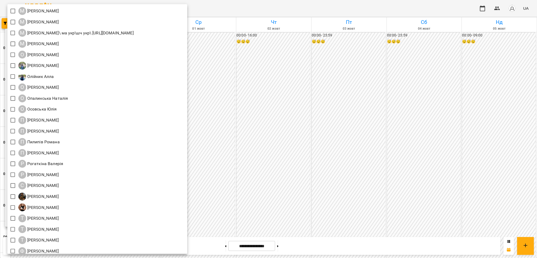
scroll to position [571, 0]
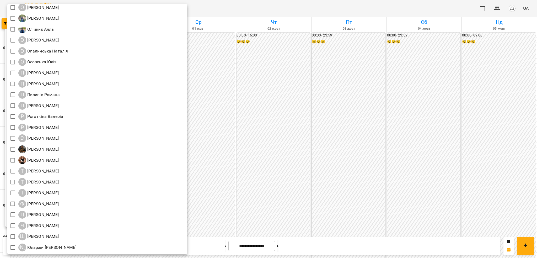
click at [316, 248] on div at bounding box center [268, 129] width 537 height 258
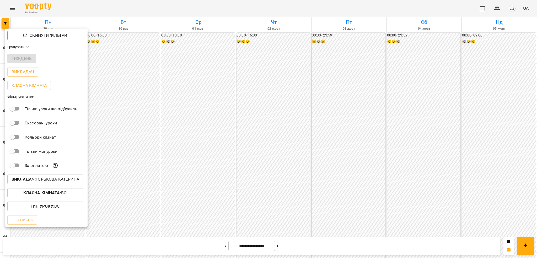
click at [10, 9] on div at bounding box center [268, 129] width 537 height 258
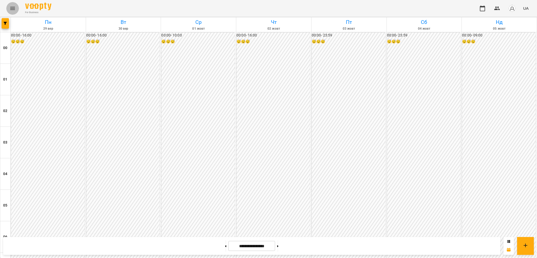
click at [12, 9] on icon "Menu" at bounding box center [12, 8] width 6 height 6
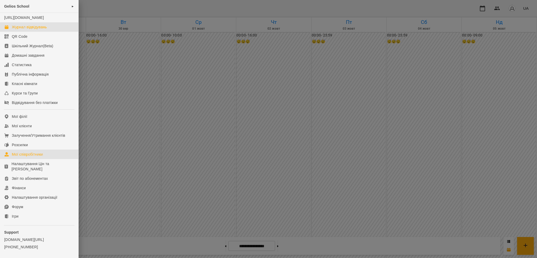
click at [35, 157] on div "Мої співробітники" at bounding box center [27, 153] width 31 height 5
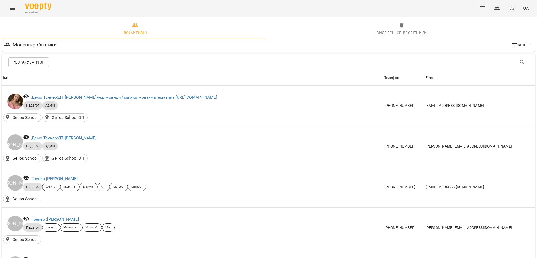
drag, startPoint x: 85, startPoint y: 178, endPoint x: 221, endPoint y: 79, distance: 168.2
click at [48, 179] on div "Тренер: Єфіменко Оксана" at bounding box center [200, 178] width 357 height 10
copy link "[PERSON_NAME]"
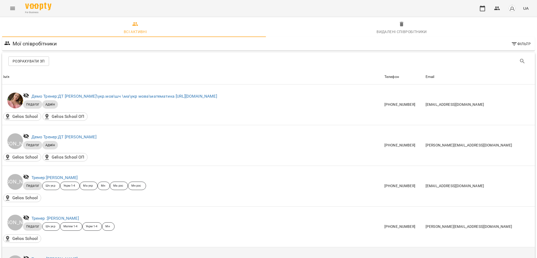
scroll to position [105, 0]
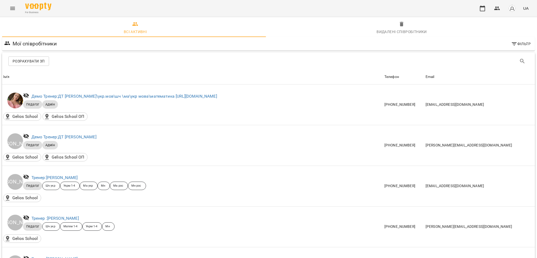
drag, startPoint x: 96, startPoint y: 197, endPoint x: 47, endPoint y: 196, distance: 49.0
copy link "[PERSON_NAME]"
drag, startPoint x: 81, startPoint y: 127, endPoint x: 52, endPoint y: 132, distance: 28.7
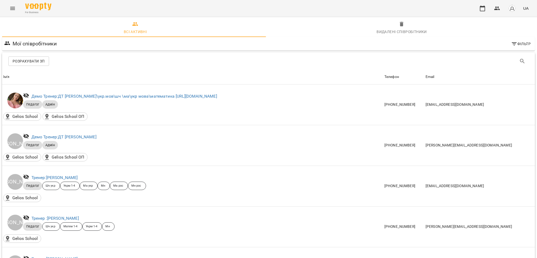
drag, startPoint x: 93, startPoint y: 189, endPoint x: 48, endPoint y: 187, distance: 45.1
copy link "Рогаткіна Валерія"
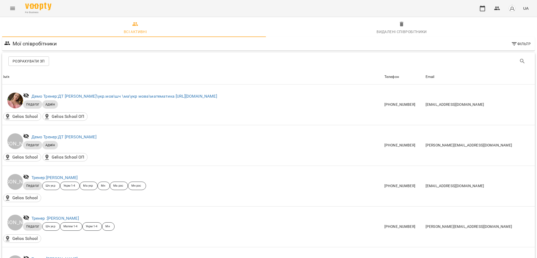
scroll to position [2607, 0]
click at [12, 6] on icon "Menu" at bounding box center [12, 8] width 6 height 6
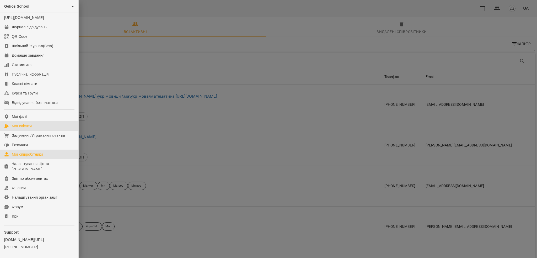
click at [32, 128] on div "Мої клієнти" at bounding box center [22, 125] width 20 height 5
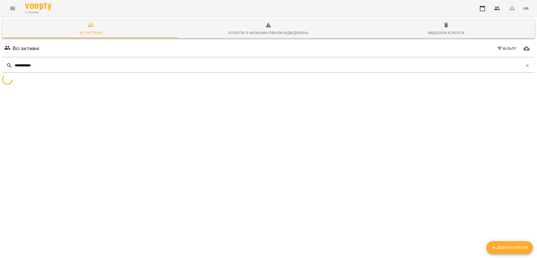
type input "**********"
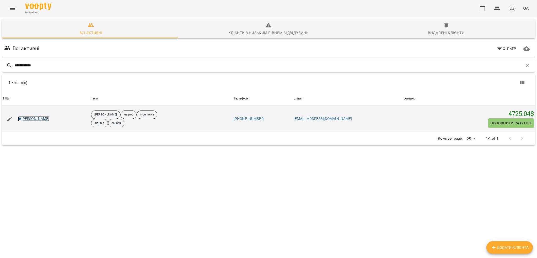
click at [37, 120] on link "[PERSON_NAME]" at bounding box center [34, 118] width 32 height 5
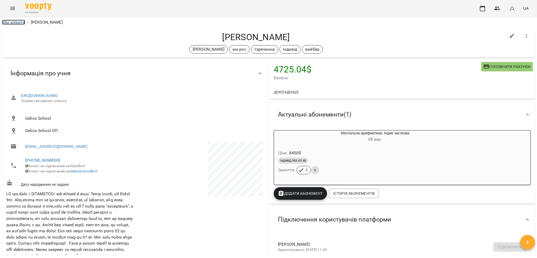
click at [7, 21] on link "Мої клієнти" at bounding box center [13, 22] width 23 height 5
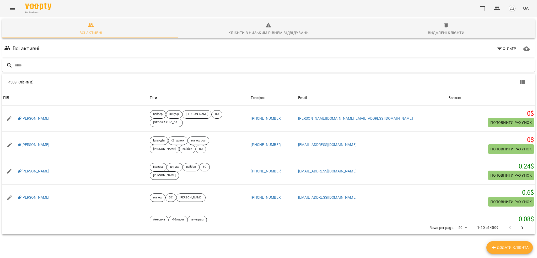
click at [171, 68] on input "text" at bounding box center [274, 65] width 518 height 9
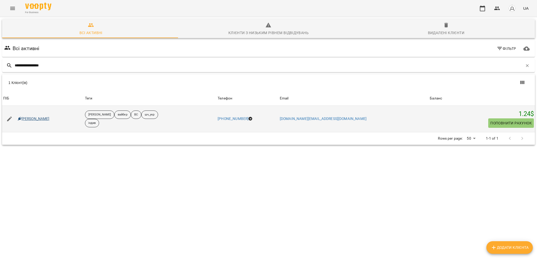
type input "**********"
click at [50, 119] on link "Поліна Гаврилишина" at bounding box center [34, 118] width 32 height 5
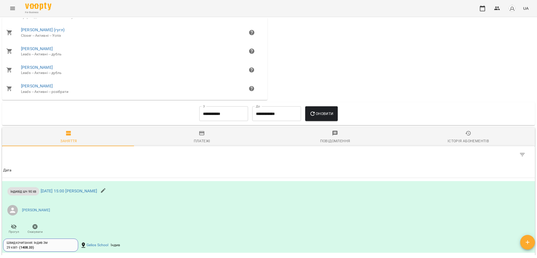
scroll to position [419, 0]
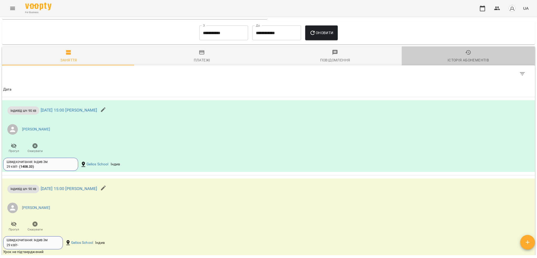
click at [467, 63] on div "Історія абонементів" at bounding box center [467, 60] width 41 height 6
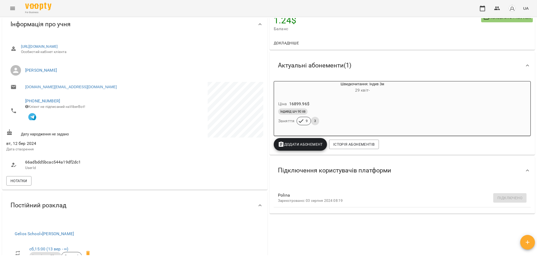
scroll to position [0, 0]
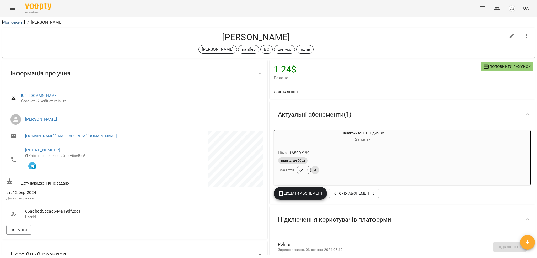
click at [18, 21] on link "Мої клієнти" at bounding box center [13, 22] width 23 height 5
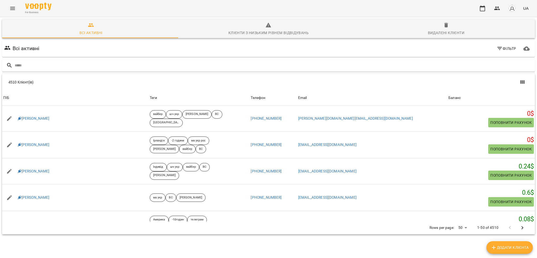
click at [8, 7] on button "Menu" at bounding box center [12, 8] width 13 height 13
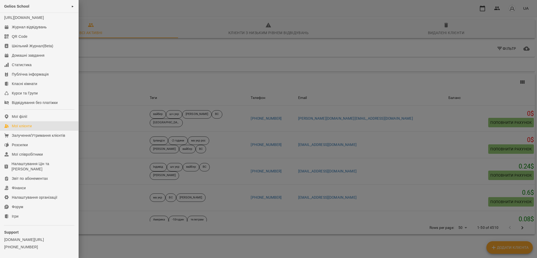
click at [9, 7] on span "Gelios School" at bounding box center [16, 6] width 25 height 4
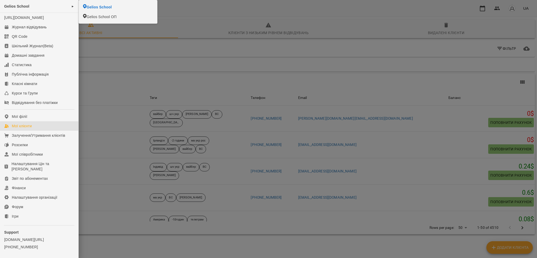
click at [219, 11] on div at bounding box center [268, 129] width 537 height 258
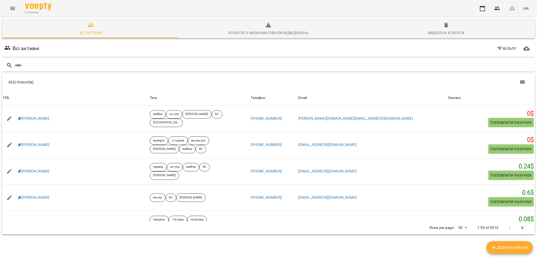
click at [500, 49] on span "Фільтр" at bounding box center [506, 48] width 20 height 6
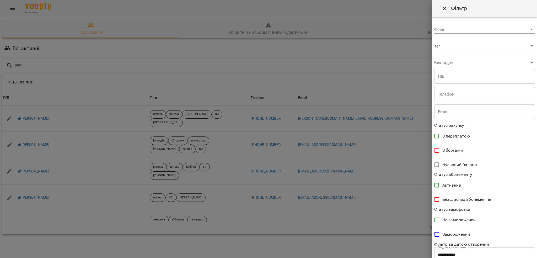
click at [462, 46] on body "For Business UA Всі активні Клієнти з низьким рівнем відвідувань Видалені клієн…" at bounding box center [268, 136] width 537 height 273
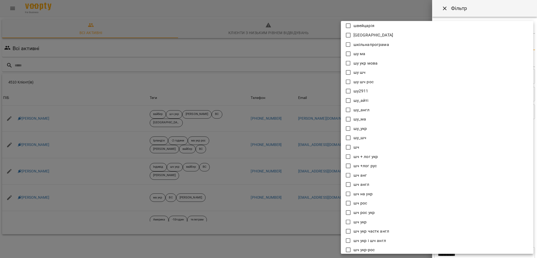
scroll to position [5512, 0]
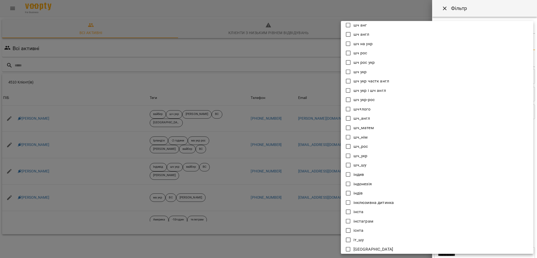
click at [248, 10] on div at bounding box center [268, 129] width 537 height 258
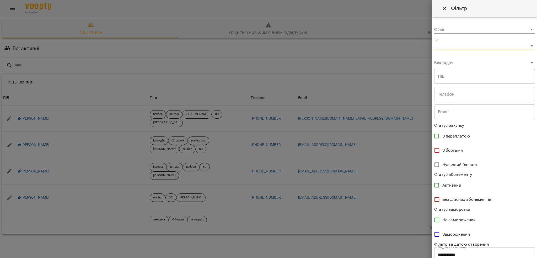
click at [297, 8] on div at bounding box center [268, 129] width 537 height 258
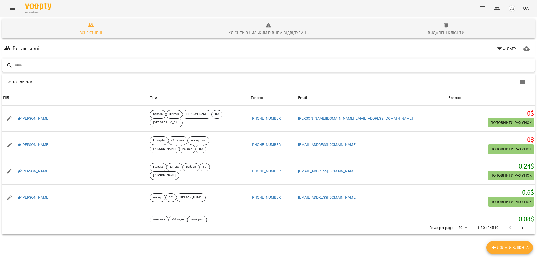
click at [195, 66] on input "text" at bounding box center [274, 65] width 518 height 9
paste input "**********"
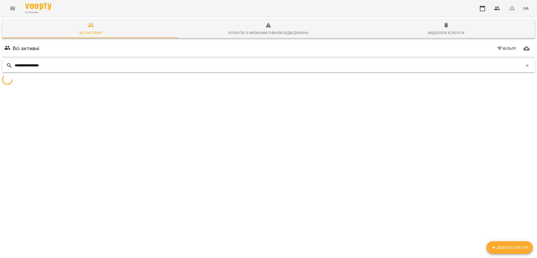
type input "**********"
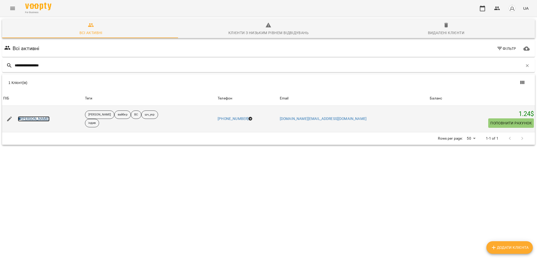
click at [26, 116] on link "Поліна Гаврилишина" at bounding box center [34, 118] width 32 height 5
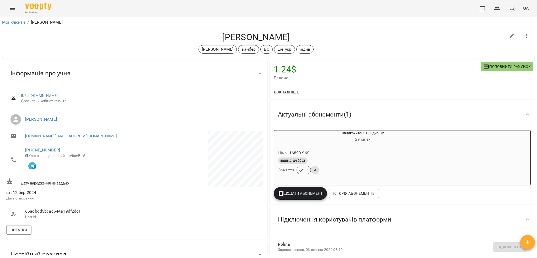
click at [7, 19] on div "Мої клієнти / Поліна Гаврилишина" at bounding box center [268, 22] width 535 height 8
click at [7, 21] on link "Мої клієнти" at bounding box center [13, 22] width 23 height 5
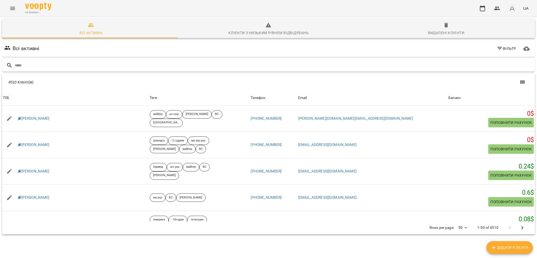
click at [194, 67] on input "text" at bounding box center [274, 65] width 518 height 9
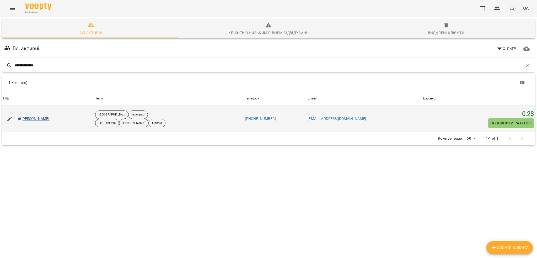
type input "**********"
click at [45, 119] on link "Богдан Вельган" at bounding box center [34, 118] width 32 height 5
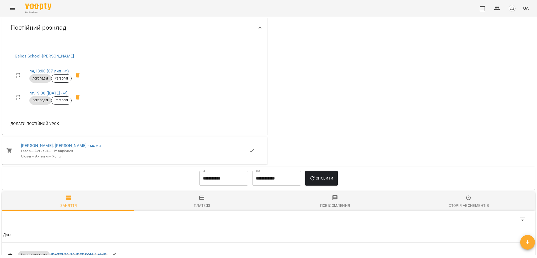
scroll to position [314, 0]
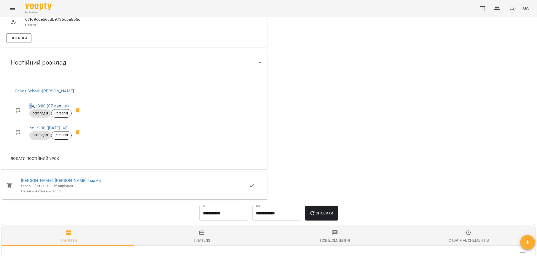
drag, startPoint x: 28, startPoint y: 122, endPoint x: 32, endPoint y: 121, distance: 4.7
click at [32, 121] on li "пн , 18:00 (07 лип - ∞) логопедія Personal" at bounding box center [49, 110] width 78 height 22
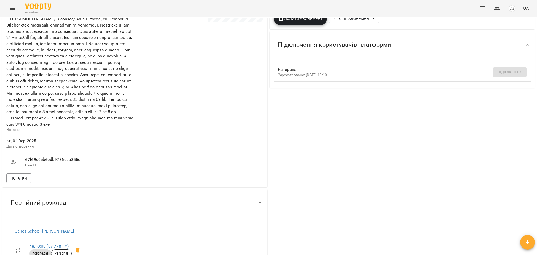
scroll to position [244, 0]
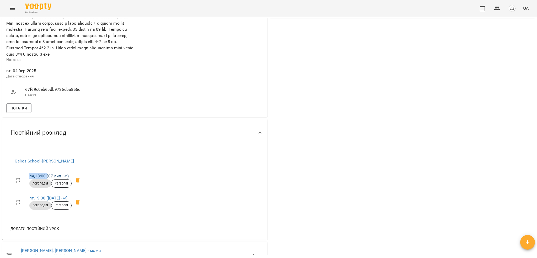
drag, startPoint x: 26, startPoint y: 191, endPoint x: 47, endPoint y: 189, distance: 21.0
click at [47, 189] on li "пн , 18:00 (07 лип - ∞) логопедія Personal" at bounding box center [49, 180] width 78 height 22
copy link "пн , 18:00"
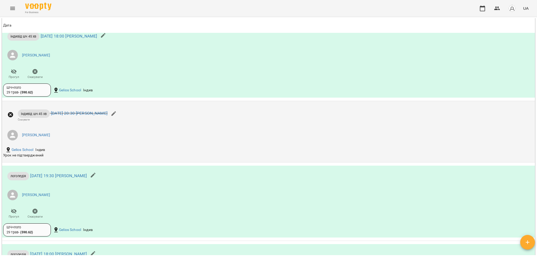
scroll to position [699, 0]
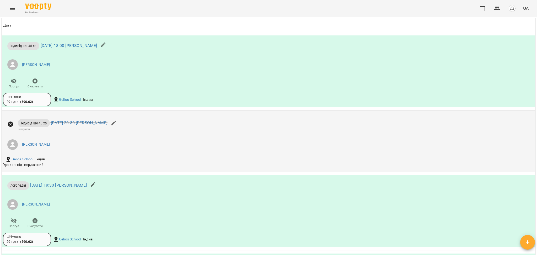
click at [148, 152] on li "[PERSON_NAME]" at bounding box center [179, 144] width 353 height 15
click at [169, 149] on div "індивід шч 45 хв ср 17 вер 2025 20:30 Бондарева Валерія Скасувати Бондарєва Вал…" at bounding box center [179, 133] width 355 height 41
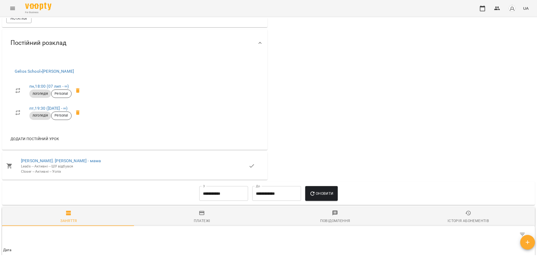
scroll to position [279, 0]
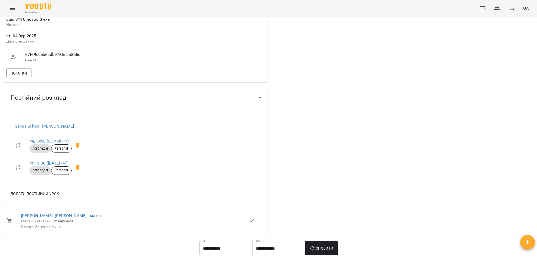
drag, startPoint x: 89, startPoint y: 141, endPoint x: 45, endPoint y: 146, distance: 44.0
click at [45, 146] on div "Gelios School » Бондарева Валерія пн , 18:00 (07 лип - ∞) логопедія Personal пт…" at bounding box center [49, 149] width 86 height 73
copy link "Бондарева Валерія"
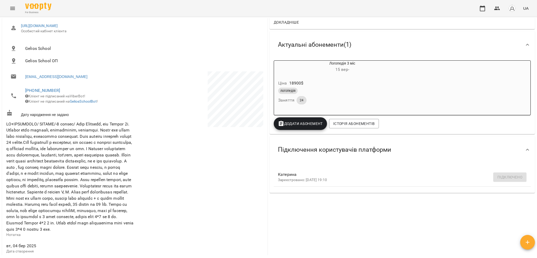
scroll to position [0, 0]
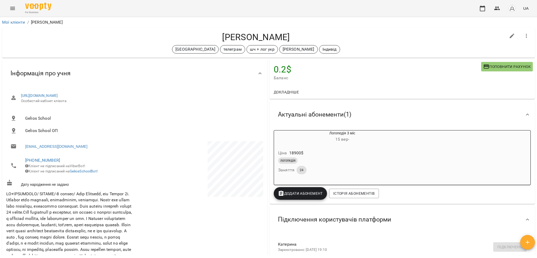
drag, startPoint x: 225, startPoint y: 37, endPoint x: 285, endPoint y: 31, distance: 60.8
click at [285, 31] on div "Богдан Вельган швеція телеграм шч + лог укр Черткова Ірина Індивід" at bounding box center [268, 43] width 532 height 30
copy h4 "Богдан Вельган"
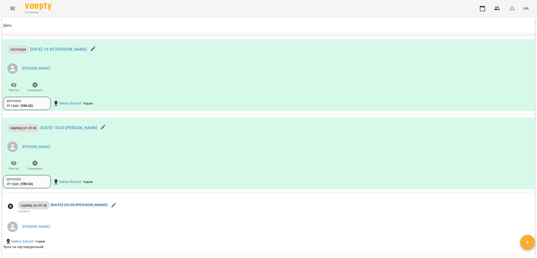
scroll to position [629, 0]
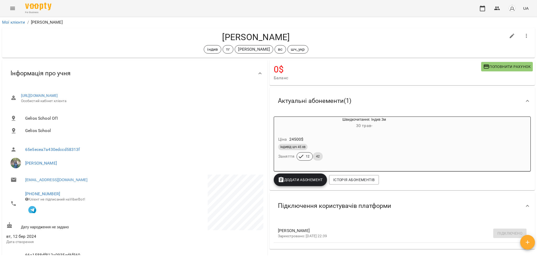
click at [4, 10] on div "For Business UA" at bounding box center [268, 8] width 537 height 17
click at [7, 10] on button "Menu" at bounding box center [12, 8] width 13 height 13
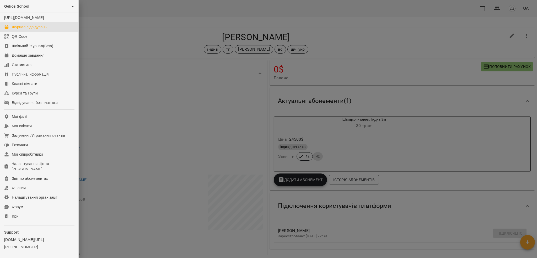
click at [32, 28] on link "Журнал відвідувань" at bounding box center [39, 26] width 78 height 9
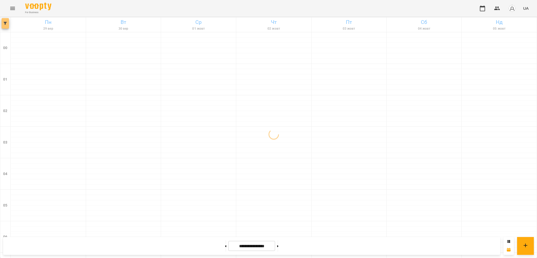
click at [4, 25] on button "button" at bounding box center [5, 23] width 7 height 10
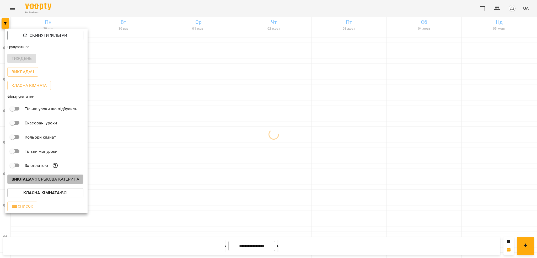
click at [52, 177] on button "Викладач : [PERSON_NAME]" at bounding box center [45, 178] width 76 height 9
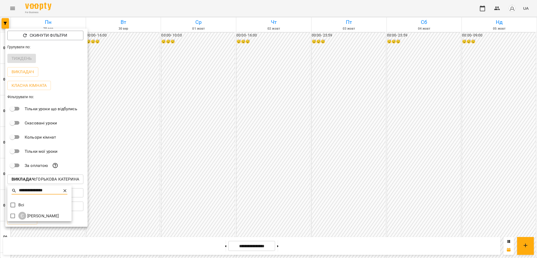
type input "**********"
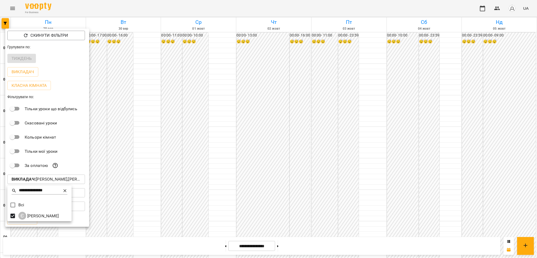
drag, startPoint x: 534, startPoint y: 30, endPoint x: 536, endPoint y: 105, distance: 75.0
click at [536, 105] on div at bounding box center [268, 129] width 537 height 258
drag, startPoint x: 535, startPoint y: 89, endPoint x: 534, endPoint y: 108, distance: 19.4
click at [534, 108] on div at bounding box center [268, 129] width 537 height 258
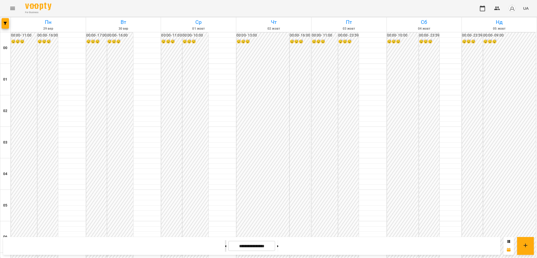
click at [225, 250] on button at bounding box center [225, 246] width 1 height 12
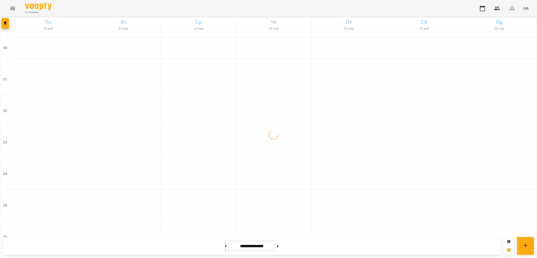
click at [225, 250] on button at bounding box center [225, 246] width 1 height 12
click at [278, 247] on button at bounding box center [277, 246] width 1 height 12
type input "**********"
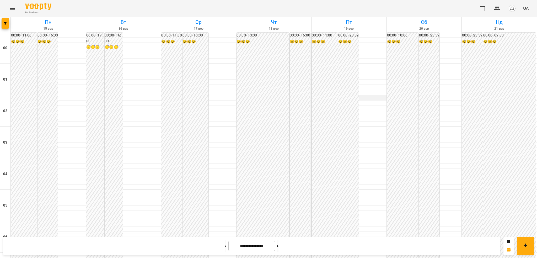
scroll to position [553, 0]
click at [3, 27] on button "button" at bounding box center [5, 23] width 7 height 10
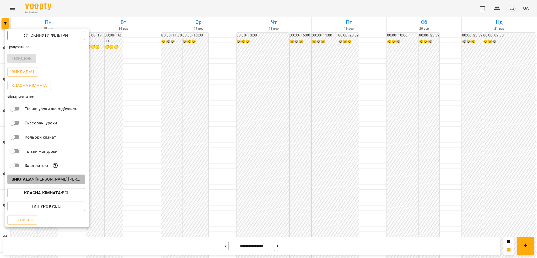
click at [45, 179] on p "Викладач : [PERSON_NAME],[PERSON_NAME]" at bounding box center [46, 179] width 69 height 6
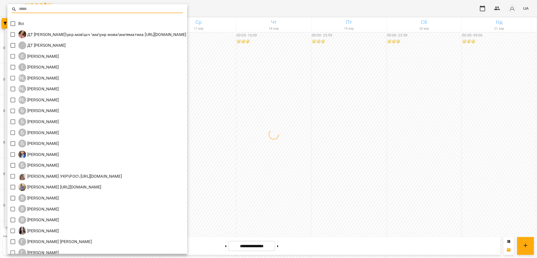
click at [40, 6] on input "text" at bounding box center [101, 10] width 164 height 8
paste input "**********"
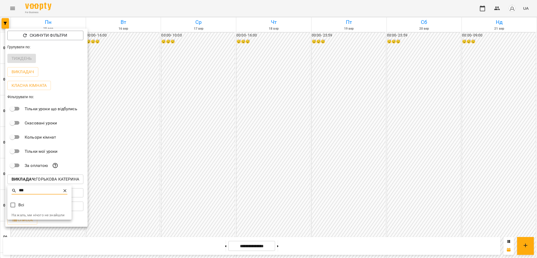
type input "*"
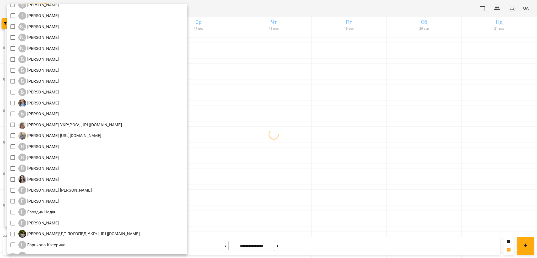
scroll to position [0, 0]
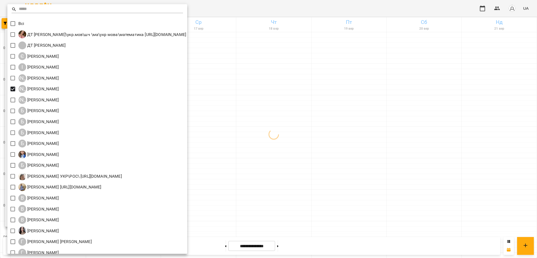
click at [328, 11] on div at bounding box center [268, 129] width 537 height 258
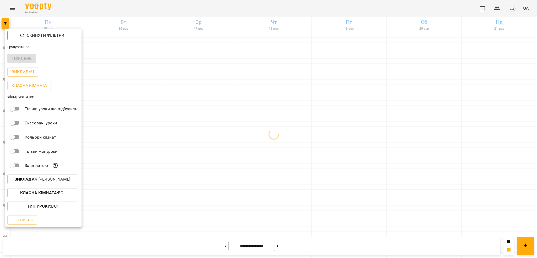
click at [265, 10] on div at bounding box center [268, 129] width 537 height 258
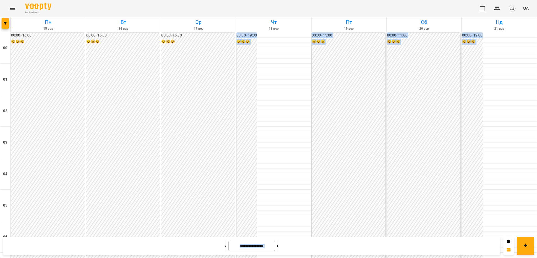
drag, startPoint x: 273, startPoint y: 232, endPoint x: 309, endPoint y: 234, distance: 35.9
click at [6, 23] on icon "button" at bounding box center [5, 23] width 3 height 3
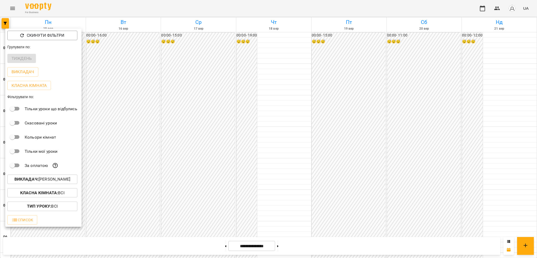
click at [248, 7] on div at bounding box center [268, 129] width 537 height 258
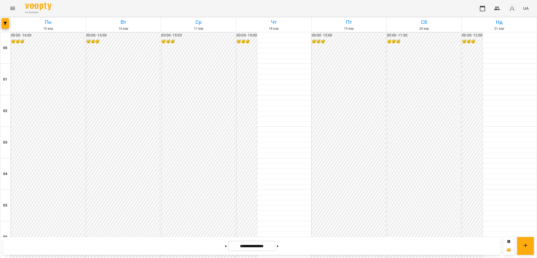
scroll to position [133, 0]
click at [2, 21] on button "button" at bounding box center [5, 23] width 7 height 10
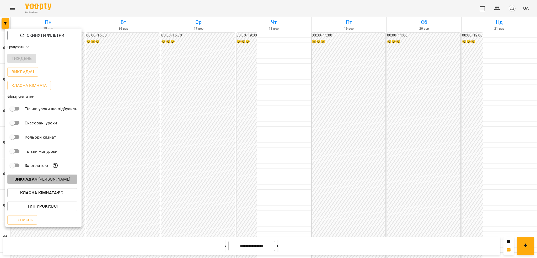
click at [31, 178] on b "Викладач :" at bounding box center [26, 178] width 24 height 5
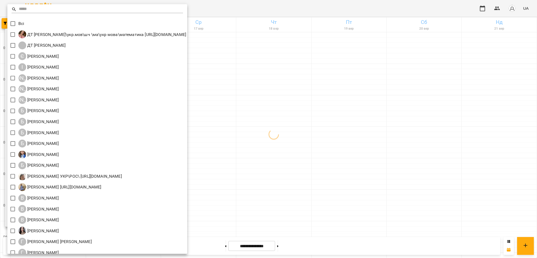
click at [46, 9] on input "text" at bounding box center [101, 10] width 164 height 8
type input "*"
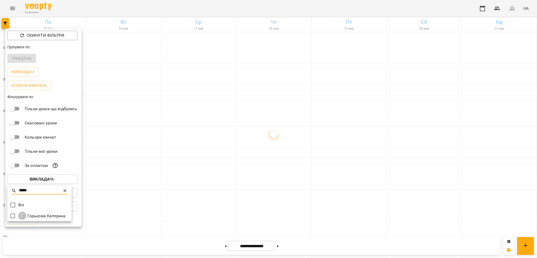
type input "*****"
click at [153, 9] on div at bounding box center [268, 129] width 537 height 258
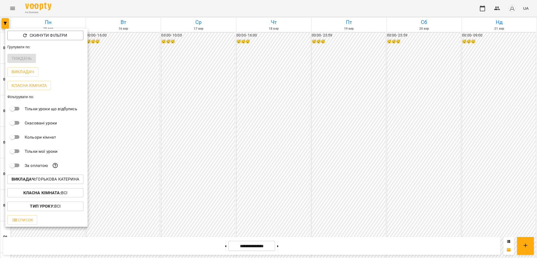
click at [342, 249] on div at bounding box center [268, 129] width 537 height 258
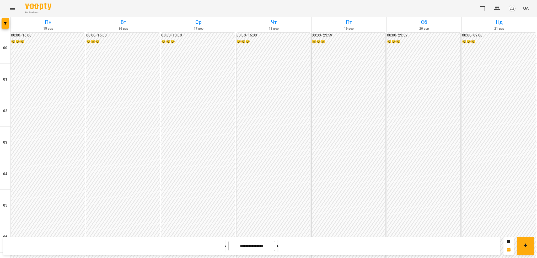
scroll to position [553, 0]
click at [3, 24] on span "button" at bounding box center [5, 23] width 7 height 3
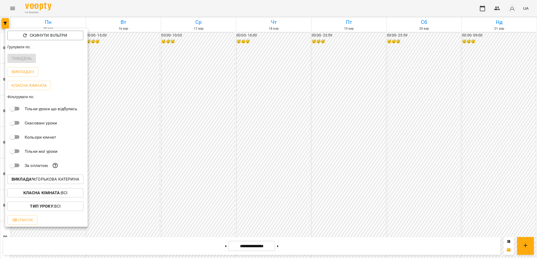
click at [39, 185] on div "Викладач : Горькова Катерина" at bounding box center [46, 179] width 82 height 14
click at [41, 182] on p "Викладач : Горькова Катерина" at bounding box center [46, 179] width 68 height 6
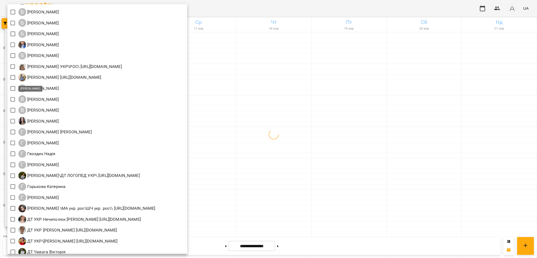
scroll to position [0, 0]
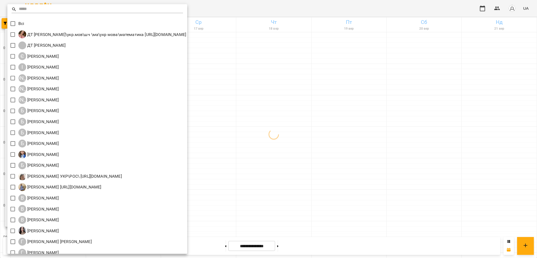
click at [53, 10] on input "text" at bounding box center [101, 10] width 164 height 8
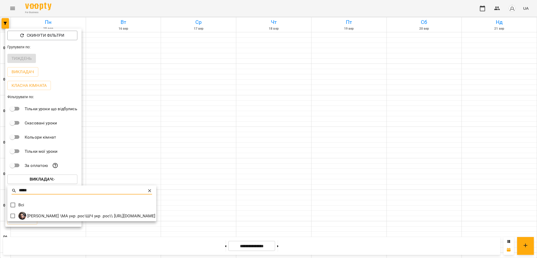
type input "*****"
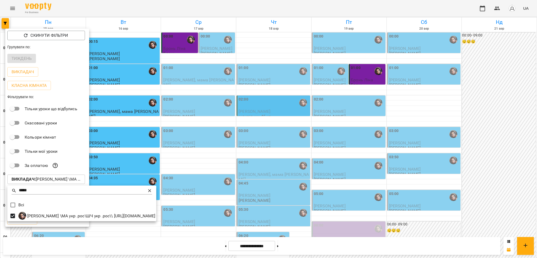
click at [107, 11] on div at bounding box center [268, 129] width 537 height 258
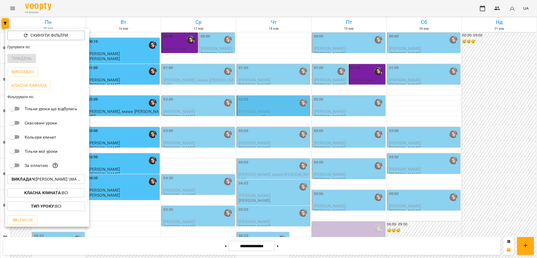
drag, startPoint x: 534, startPoint y: 200, endPoint x: 536, endPoint y: 148, distance: 51.9
click at [536, 148] on div at bounding box center [268, 129] width 537 height 258
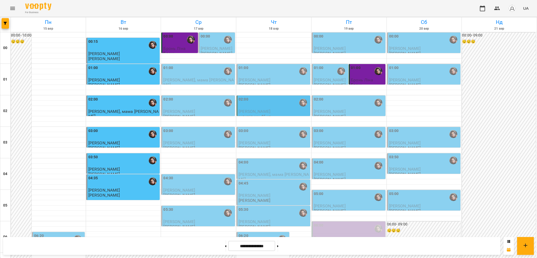
scroll to position [314, 0]
click at [278, 247] on button at bounding box center [277, 246] width 1 height 12
type input "**********"
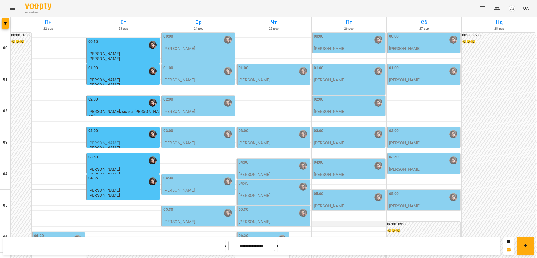
scroll to position [0, 0]
click at [208, 106] on div "02:00" at bounding box center [198, 102] width 70 height 12
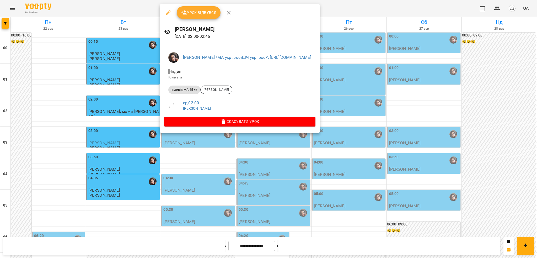
click at [417, 12] on div at bounding box center [268, 129] width 537 height 258
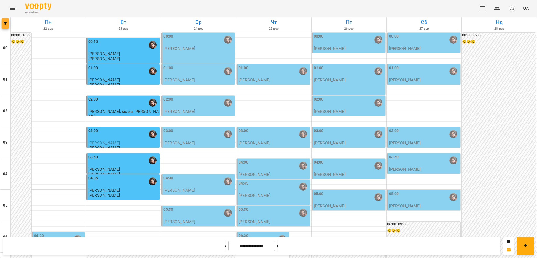
click at [7, 23] on span "button" at bounding box center [5, 23] width 7 height 3
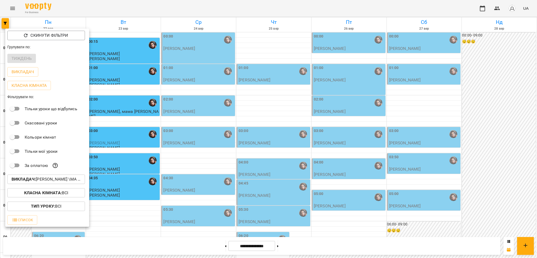
click at [36, 178] on b "Викладач :" at bounding box center [24, 178] width 24 height 5
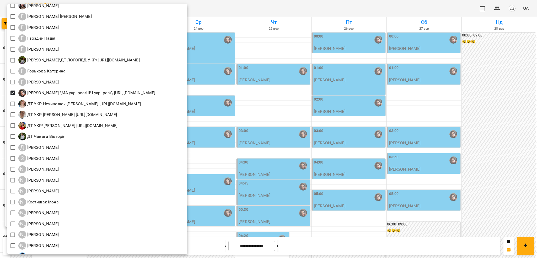
scroll to position [210, 0]
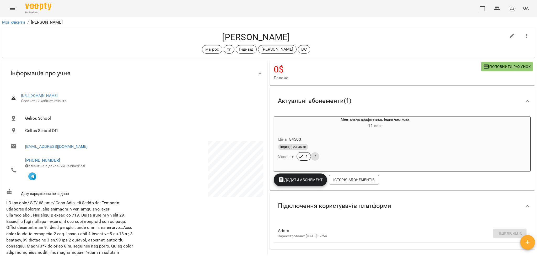
click at [12, 11] on icon "Menu" at bounding box center [12, 8] width 6 height 6
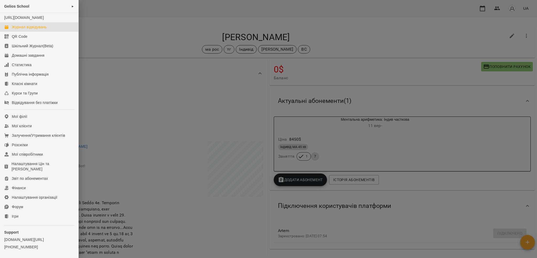
click at [39, 30] on div "Журнал відвідувань" at bounding box center [29, 26] width 35 height 5
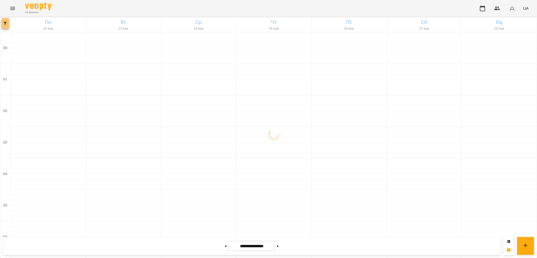
click at [2, 25] on span "button" at bounding box center [5, 23] width 7 height 3
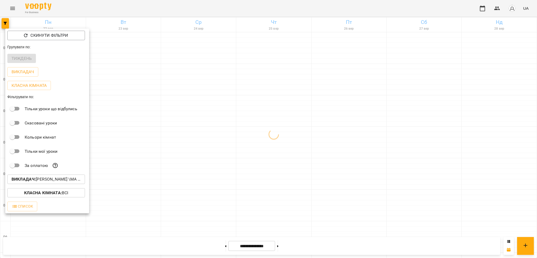
click at [39, 182] on p "Викладач : [PERSON_NAME] \МА укр .рос\ШЧ укр .рос\\ [URL][DOMAIN_NAME]" at bounding box center [46, 179] width 69 height 6
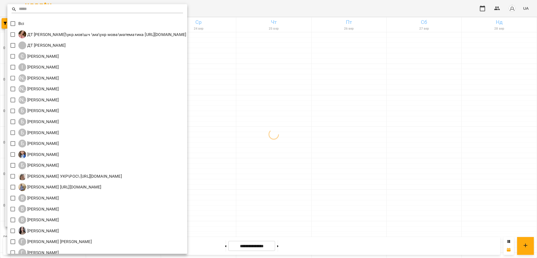
click at [35, 9] on input "text" at bounding box center [101, 10] width 164 height 8
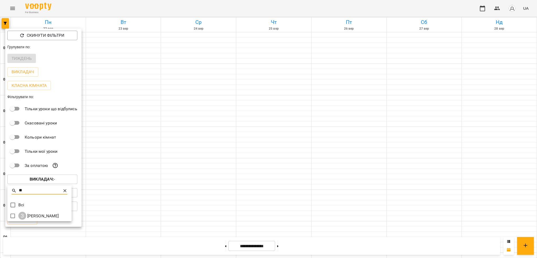
type input "**"
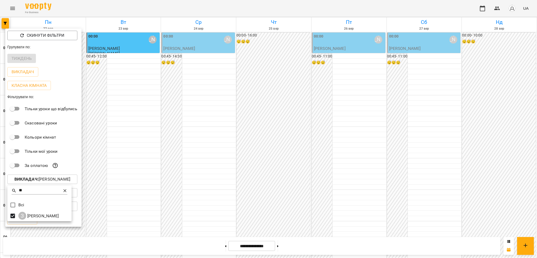
click at [150, 9] on div at bounding box center [268, 129] width 537 height 258
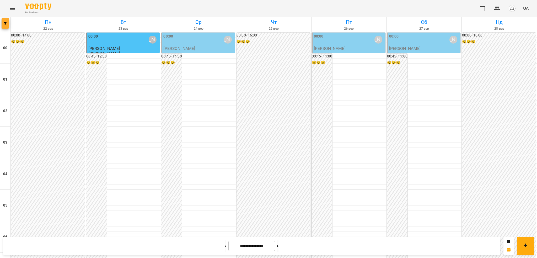
click at [3, 20] on button "button" at bounding box center [5, 23] width 7 height 10
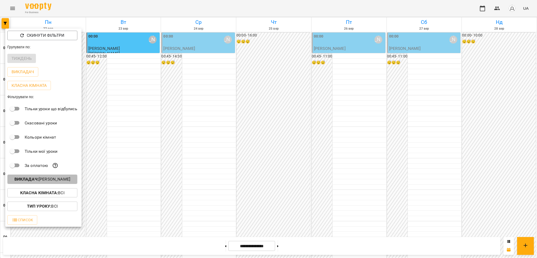
click at [29, 181] on b "Викладач :" at bounding box center [26, 178] width 24 height 5
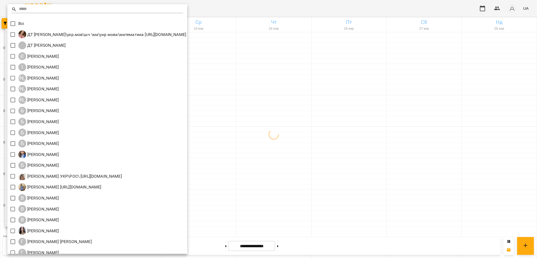
click at [60, 6] on input "text" at bounding box center [101, 10] width 164 height 8
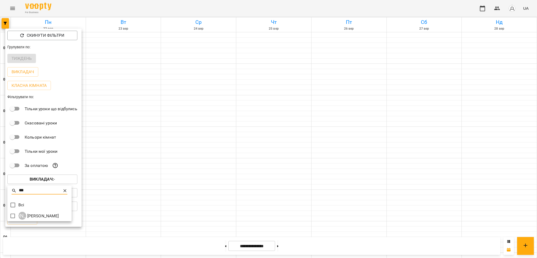
type input "***"
click at [160, 8] on div at bounding box center [268, 129] width 537 height 258
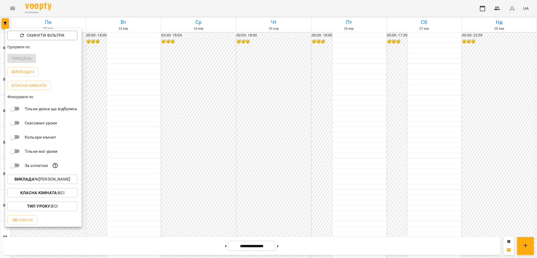
click at [160, 8] on div at bounding box center [268, 129] width 537 height 258
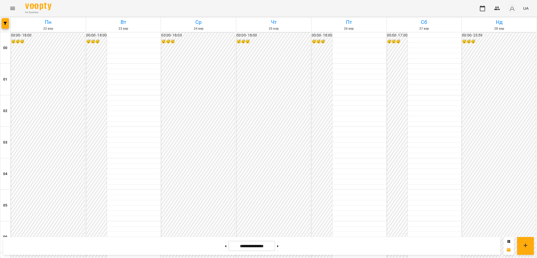
scroll to position [99, 0]
click at [7, 22] on icon "button" at bounding box center [5, 23] width 3 height 3
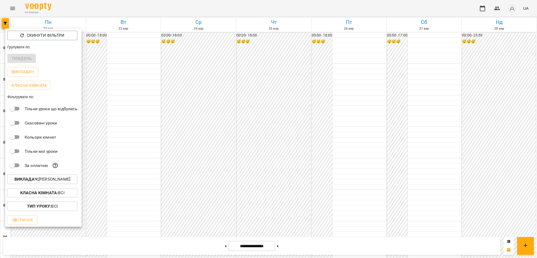
click at [61, 182] on p "Викладач : Кордон Олена" at bounding box center [42, 179] width 56 height 6
type input "*****"
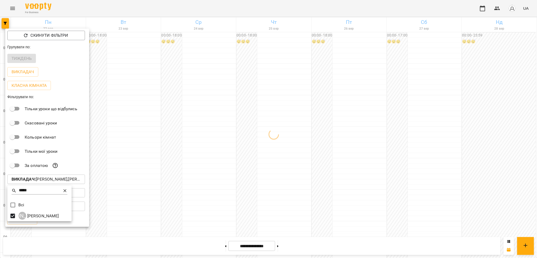
click at [193, 9] on div at bounding box center [268, 129] width 537 height 258
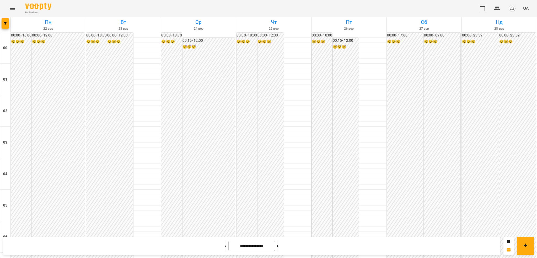
scroll to position [343, 0]
click at [225, 249] on button at bounding box center [225, 246] width 1 height 12
type input "**********"
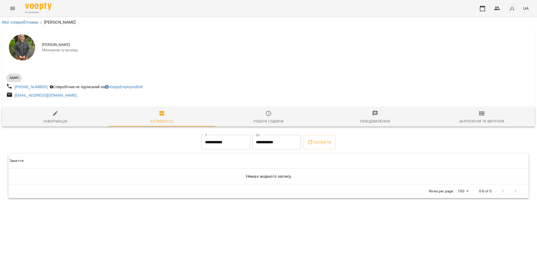
click at [18, 39] on img at bounding box center [22, 47] width 26 height 26
click at [20, 39] on img at bounding box center [22, 47] width 26 height 26
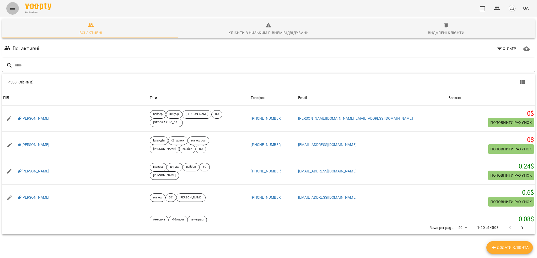
click at [14, 9] on icon "Menu" at bounding box center [12, 8] width 6 height 6
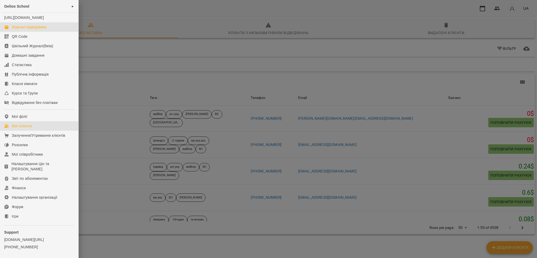
click at [18, 30] on div "Журнал відвідувань" at bounding box center [29, 26] width 35 height 5
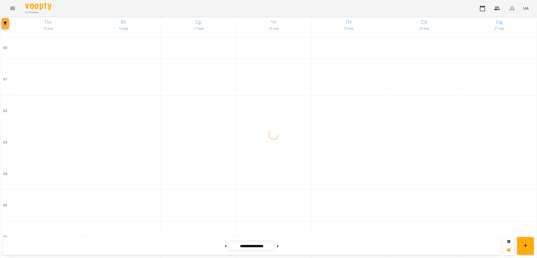
click at [3, 22] on span "button" at bounding box center [5, 23] width 7 height 3
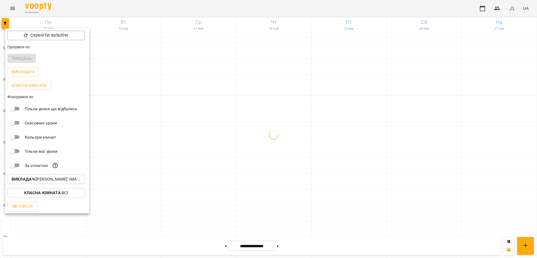
click at [54, 182] on p "Викладач : [PERSON_NAME] \МА укр .рос\ШЧ укр .рос\\ [URL][DOMAIN_NAME]" at bounding box center [46, 179] width 69 height 6
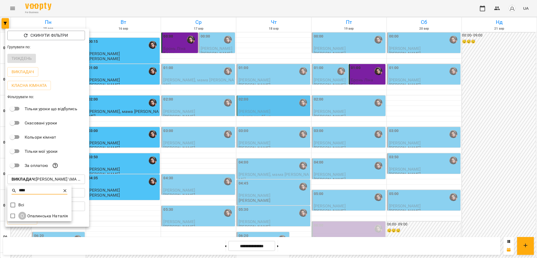
type input "****"
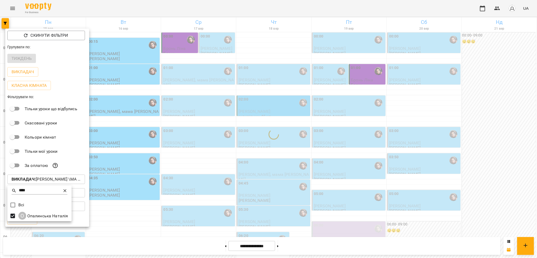
click at [123, 9] on div at bounding box center [268, 129] width 537 height 258
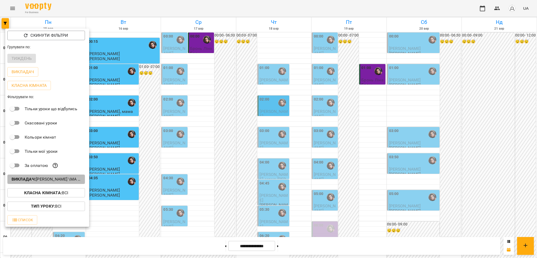
click at [52, 178] on p "Викладач : [PERSON_NAME] \МА укр .рос\ШЧ укр .рос\\ [URL][DOMAIN_NAME][PERSON_N…" at bounding box center [46, 179] width 69 height 6
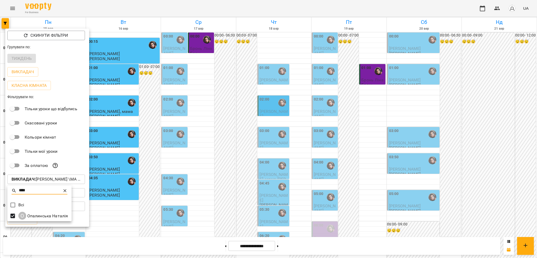
scroll to position [1, 0]
click at [32, 188] on input "****" at bounding box center [39, 190] width 41 height 8
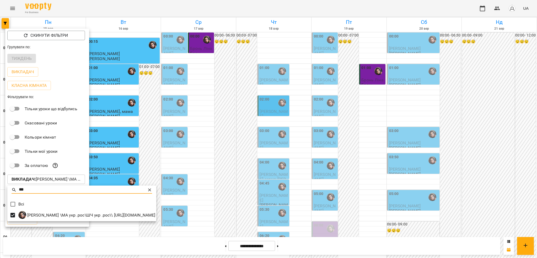
type input "***"
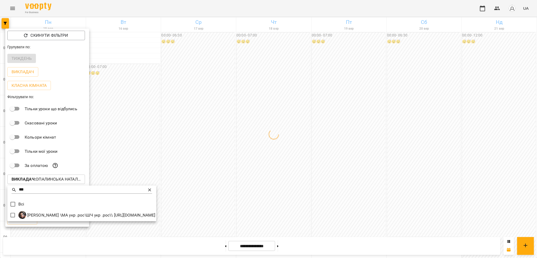
click at [148, 12] on div at bounding box center [268, 129] width 537 height 258
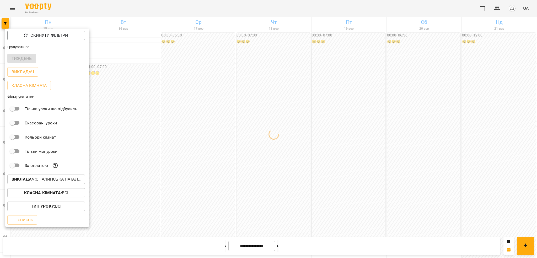
click at [148, 12] on div at bounding box center [268, 129] width 537 height 258
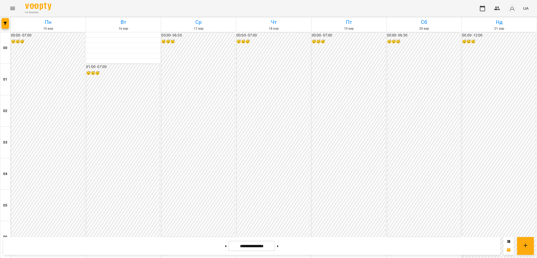
scroll to position [0, 0]
click at [6, 21] on button "button" at bounding box center [5, 23] width 7 height 10
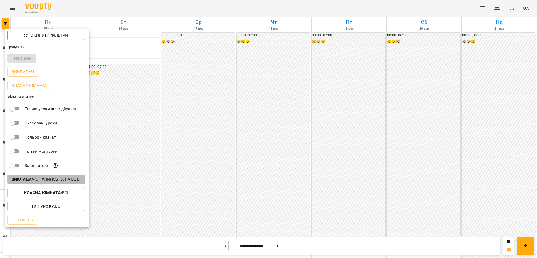
click at [40, 180] on p "Викладач : [PERSON_NAME]" at bounding box center [46, 179] width 69 height 6
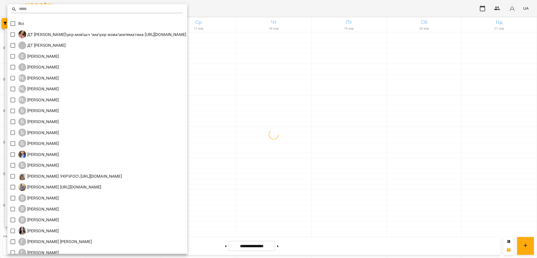
click at [40, 10] on input "text" at bounding box center [101, 10] width 164 height 8
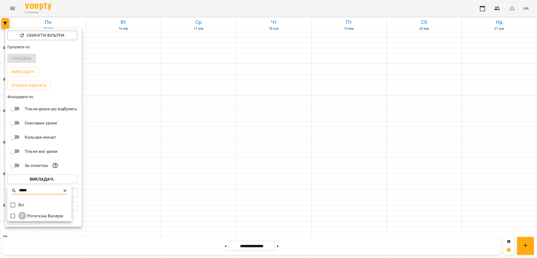
type input "*****"
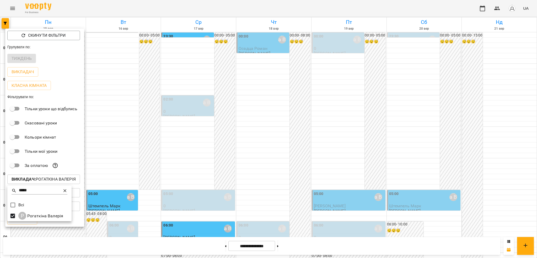
click at [169, 10] on div at bounding box center [268, 129] width 537 height 258
click at [283, 249] on div at bounding box center [268, 129] width 537 height 258
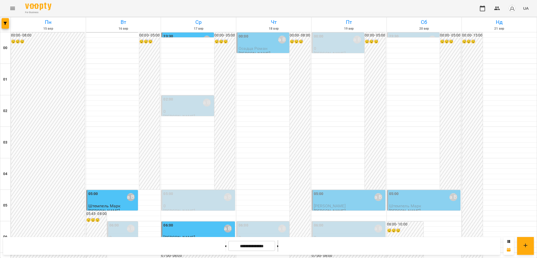
click at [278, 247] on button at bounding box center [277, 246] width 1 height 12
type input "**********"
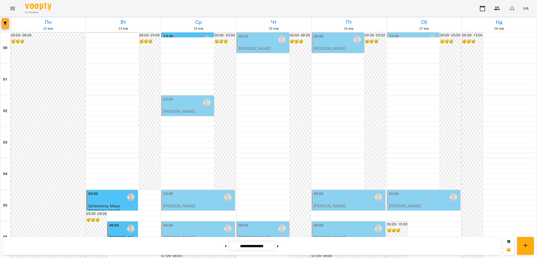
click at [6, 24] on icon "button" at bounding box center [5, 23] width 3 height 3
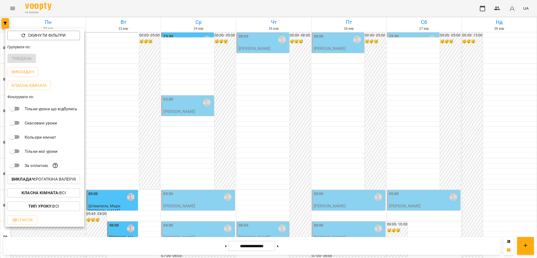
click at [536, 57] on div at bounding box center [268, 129] width 537 height 258
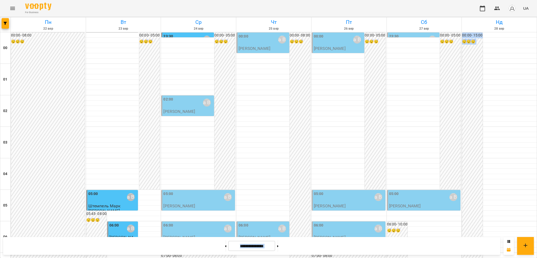
drag, startPoint x: 536, startPoint y: 57, endPoint x: 536, endPoint y: 73, distance: 16.8
click at [1, 23] on div at bounding box center [5, 24] width 10 height 15
click at [2, 25] on button "button" at bounding box center [5, 23] width 7 height 10
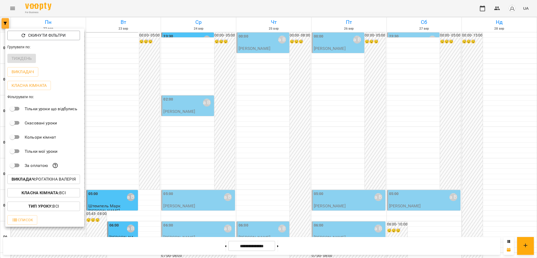
click at [2, 25] on div at bounding box center [268, 129] width 537 height 258
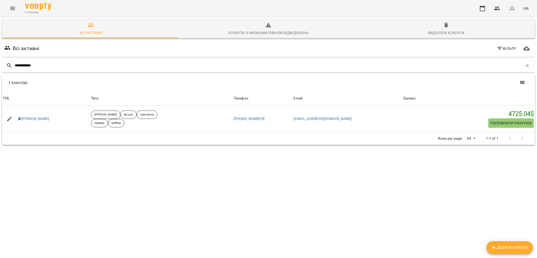
type input "**********"
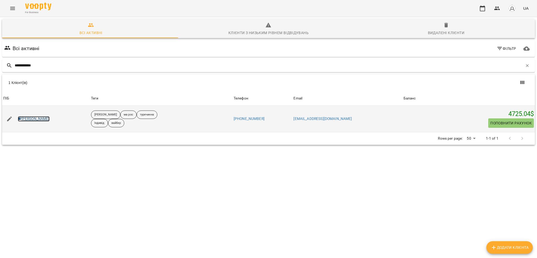
click at [36, 120] on link "[PERSON_NAME]" at bounding box center [34, 118] width 32 height 5
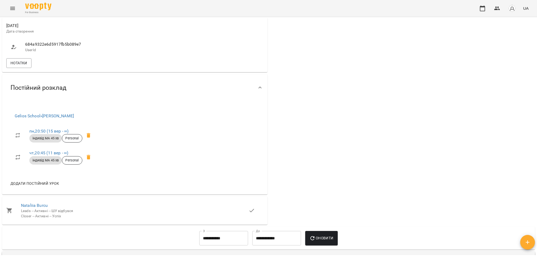
scroll to position [302, 0]
drag, startPoint x: 28, startPoint y: 147, endPoint x: 46, endPoint y: 147, distance: 18.1
click at [46, 146] on li "пн , 20:50 ([DATE] - ∞) індивід МА 45 хв Personal" at bounding box center [54, 135] width 88 height 22
copy link "пн , 20:50"
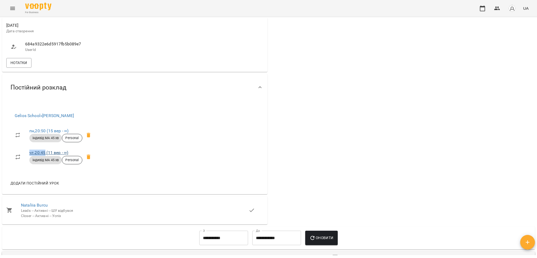
drag, startPoint x: 28, startPoint y: 168, endPoint x: 46, endPoint y: 167, distance: 18.6
click at [46, 167] on li "чт , 20:45 ([DATE] - ∞) індивід МА 45 хв Personal" at bounding box center [54, 157] width 88 height 22
copy link "чт , 20:45"
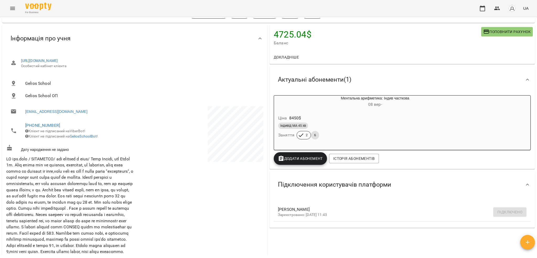
scroll to position [0, 0]
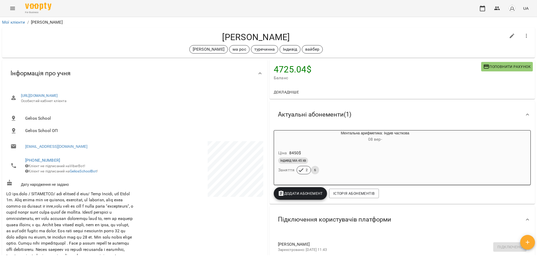
click at [3, 2] on div "For Business UA" at bounding box center [268, 8] width 537 height 17
click at [5, 7] on div "For Business UA" at bounding box center [268, 8] width 537 height 17
click at [10, 10] on icon "Menu" at bounding box center [12, 8] width 6 height 6
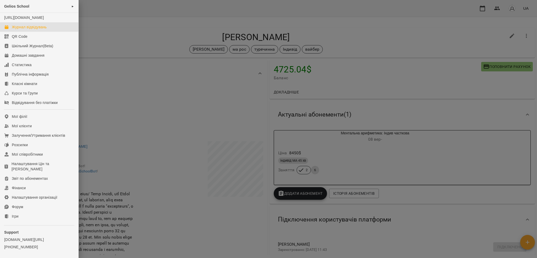
click at [35, 30] on div "Журнал відвідувань" at bounding box center [29, 26] width 35 height 5
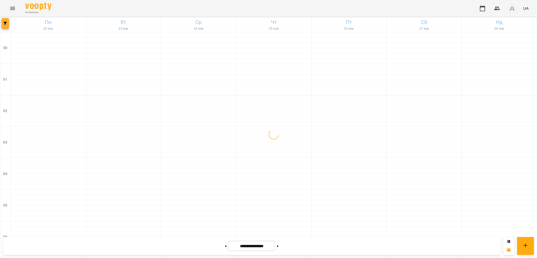
click at [2, 22] on span "button" at bounding box center [5, 23] width 7 height 3
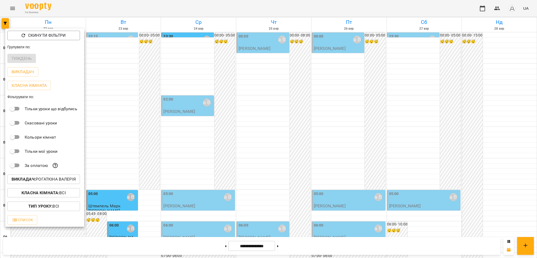
click at [50, 178] on p "Викладач : Рогаткіна Валерія" at bounding box center [44, 179] width 64 height 6
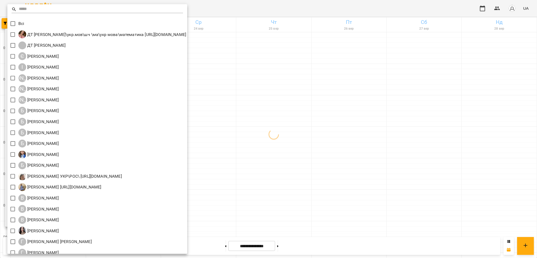
click at [75, 8] on input "text" at bounding box center [101, 10] width 164 height 8
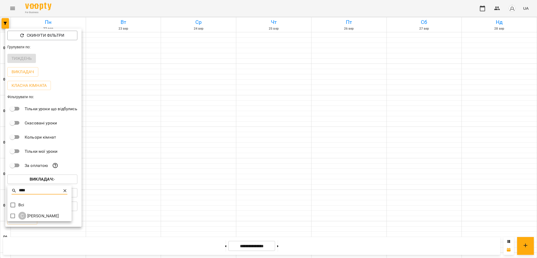
type input "****"
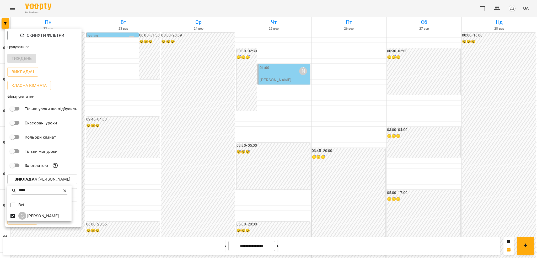
click at [152, 8] on div at bounding box center [268, 129] width 537 height 258
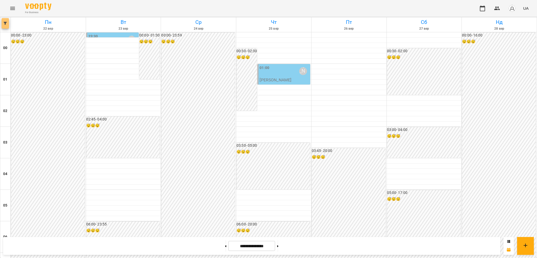
click at [2, 23] on span "button" at bounding box center [5, 23] width 7 height 3
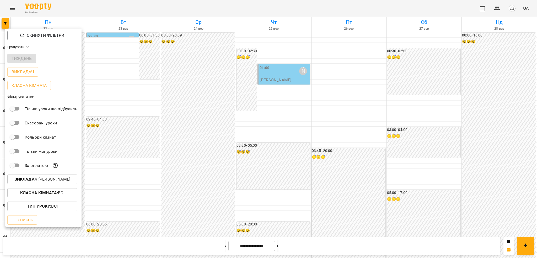
click at [39, 179] on p "Викладач : Самсонова Ніла" at bounding box center [42, 179] width 56 height 6
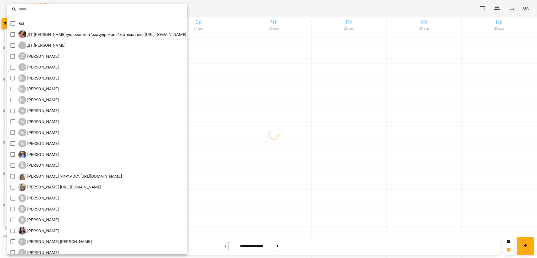
click at [77, 7] on input "text" at bounding box center [101, 10] width 164 height 8
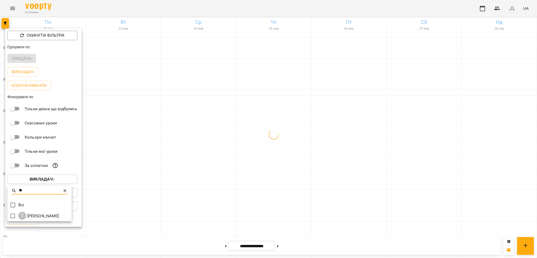
type input "**"
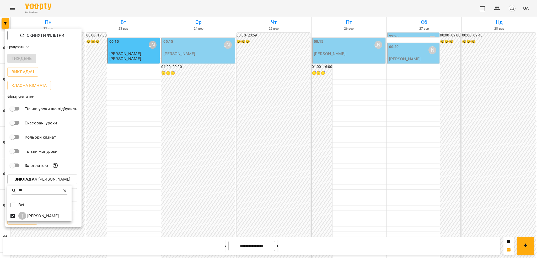
click at [252, 11] on div at bounding box center [268, 129] width 537 height 258
click at [9, 6] on div at bounding box center [268, 129] width 537 height 258
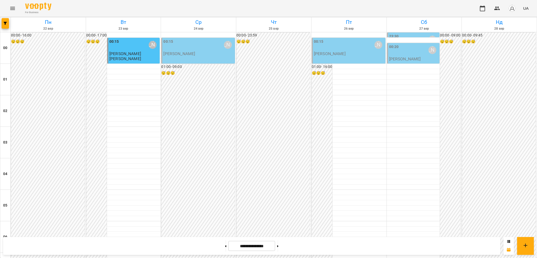
click at [11, 8] on icon "Menu" at bounding box center [12, 8] width 5 height 3
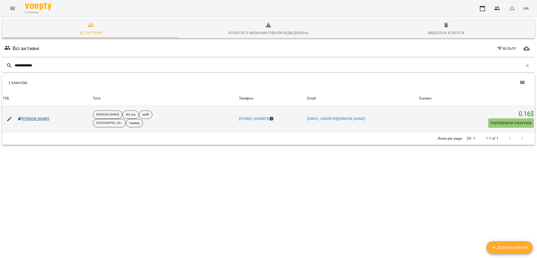
type input "**********"
click at [31, 118] on link "[PERSON_NAME]" at bounding box center [34, 118] width 32 height 5
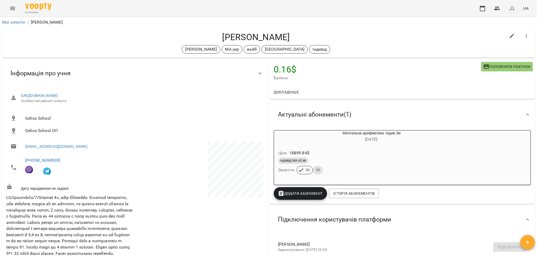
scroll to position [140, 0]
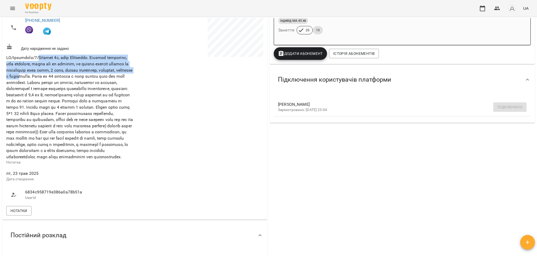
drag, startPoint x: 42, startPoint y: 58, endPoint x: 89, endPoint y: 77, distance: 49.9
click at [89, 77] on span at bounding box center [69, 107] width 127 height 104
click at [22, 214] on span "Нотатки" at bounding box center [18, 210] width 17 height 6
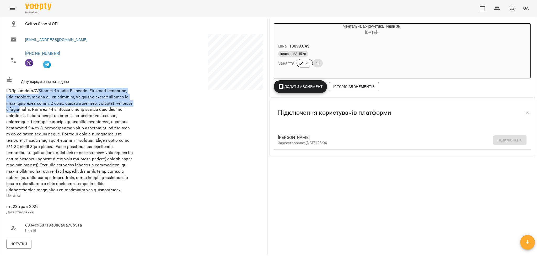
scroll to position [105, 0]
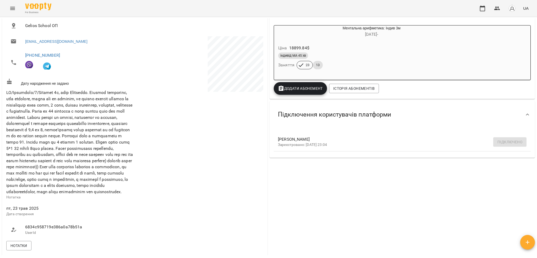
click at [77, 118] on span at bounding box center [69, 142] width 127 height 104
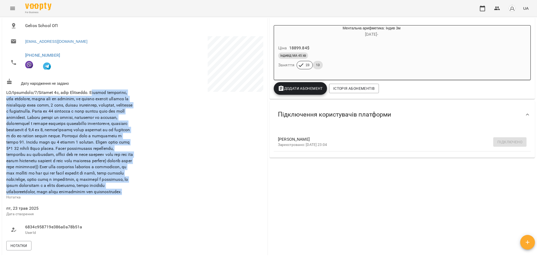
drag, startPoint x: 103, startPoint y: 93, endPoint x: 130, endPoint y: 203, distance: 112.8
click at [130, 194] on span at bounding box center [69, 141] width 127 height 105
copy span "loremi dolorsita, cons adipisci, elits doe te incidid, ut labore etdolor magnaa…"
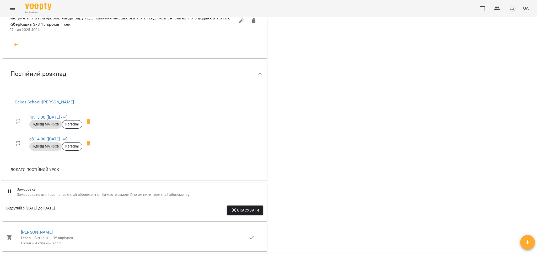
scroll to position [384, 0]
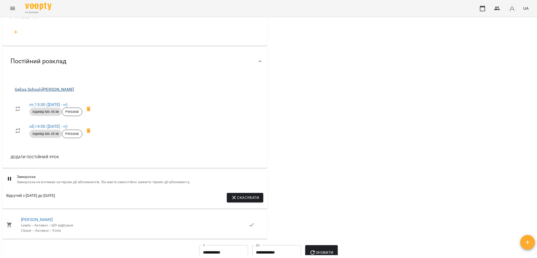
drag, startPoint x: 88, startPoint y: 100, endPoint x: 45, endPoint y: 102, distance: 42.3
click at [45, 92] on span "[GEOGRAPHIC_DATA] » [PERSON_NAME]" at bounding box center [55, 89] width 80 height 6
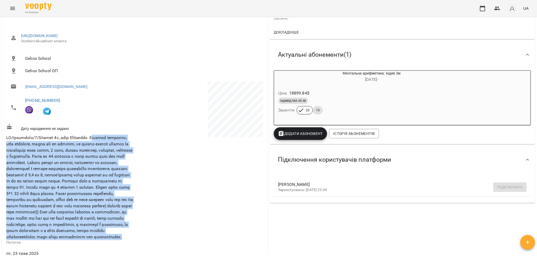
scroll to position [0, 0]
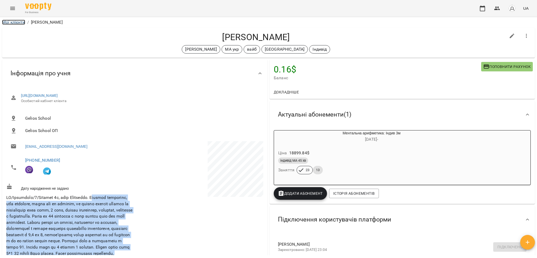
click at [17, 20] on link "Мої клієнти" at bounding box center [13, 22] width 23 height 5
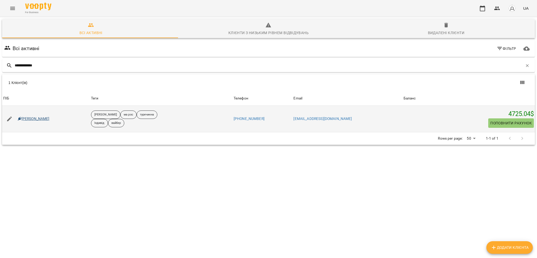
type input "**********"
click at [42, 119] on link "[PERSON_NAME]" at bounding box center [34, 118] width 32 height 5
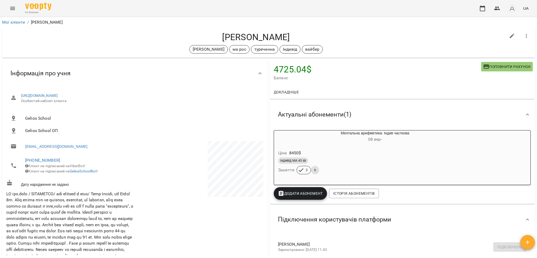
click at [341, 167] on div "індивід МА 45 хв Заняття 2 6" at bounding box center [362, 165] width 171 height 19
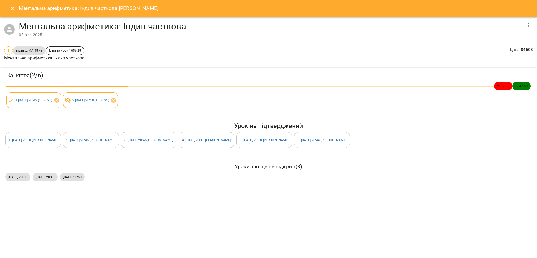
click at [526, 25] on icon "button" at bounding box center [528, 25] width 6 height 6
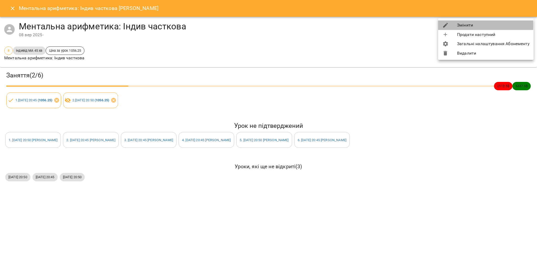
click at [454, 25] on div at bounding box center [449, 25] width 15 height 6
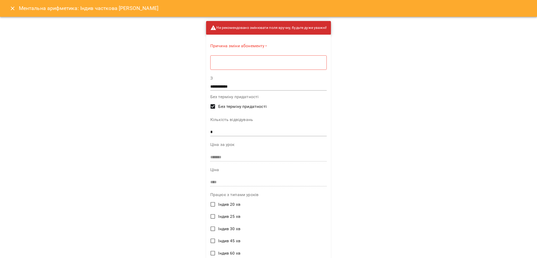
click at [263, 65] on div "* ​" at bounding box center [268, 62] width 116 height 15
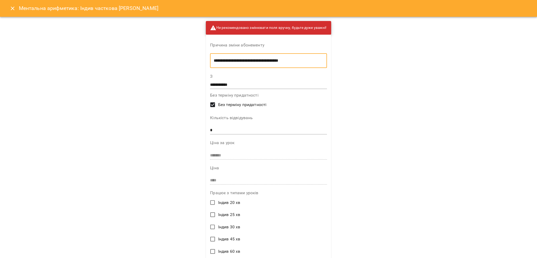
type textarea "**********"
click at [253, 131] on input "*" at bounding box center [268, 130] width 117 height 8
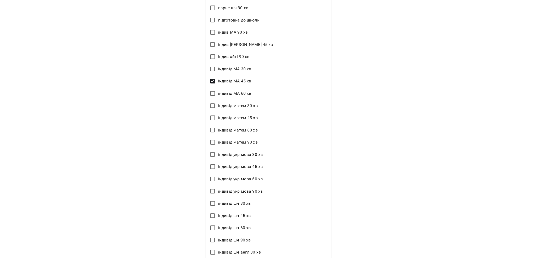
scroll to position [646, 0]
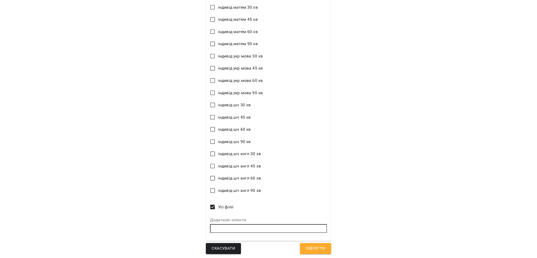
type input "*"
click at [303, 252] on button "Зберегти" at bounding box center [315, 248] width 31 height 11
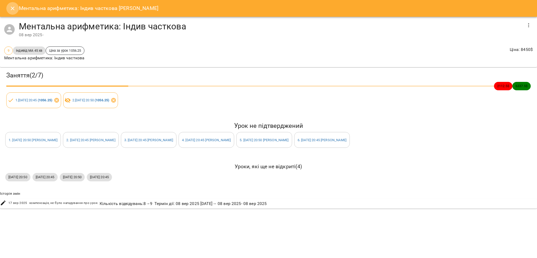
click at [14, 9] on icon "Close" at bounding box center [12, 8] width 6 height 6
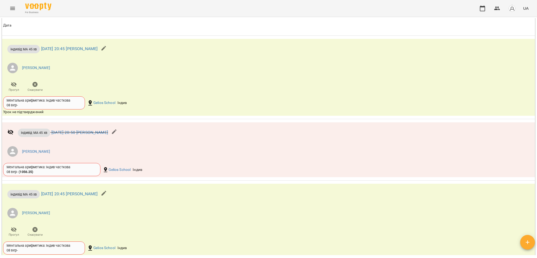
scroll to position [734, 0]
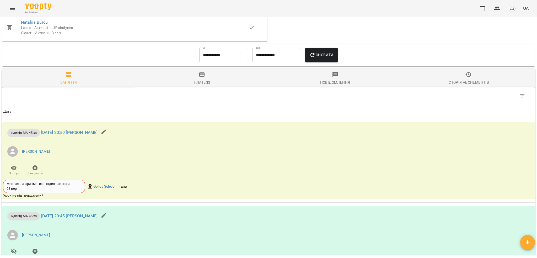
scroll to position [454, 0]
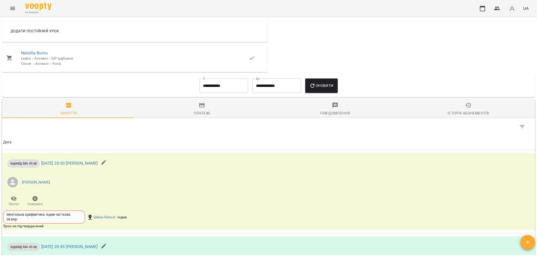
click at [15, 8] on icon "Menu" at bounding box center [12, 8] width 6 height 6
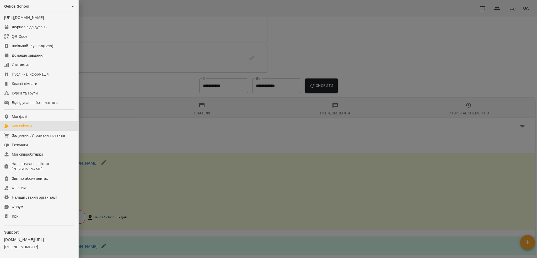
click at [23, 127] on link "Мої клієнти" at bounding box center [39, 125] width 78 height 9
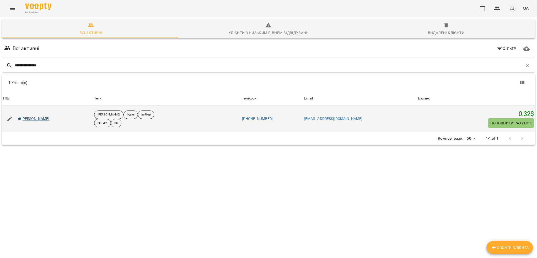
type input "**********"
click at [43, 116] on link "[PERSON_NAME]" at bounding box center [34, 118] width 32 height 5
